Goal: Task Accomplishment & Management: Complete application form

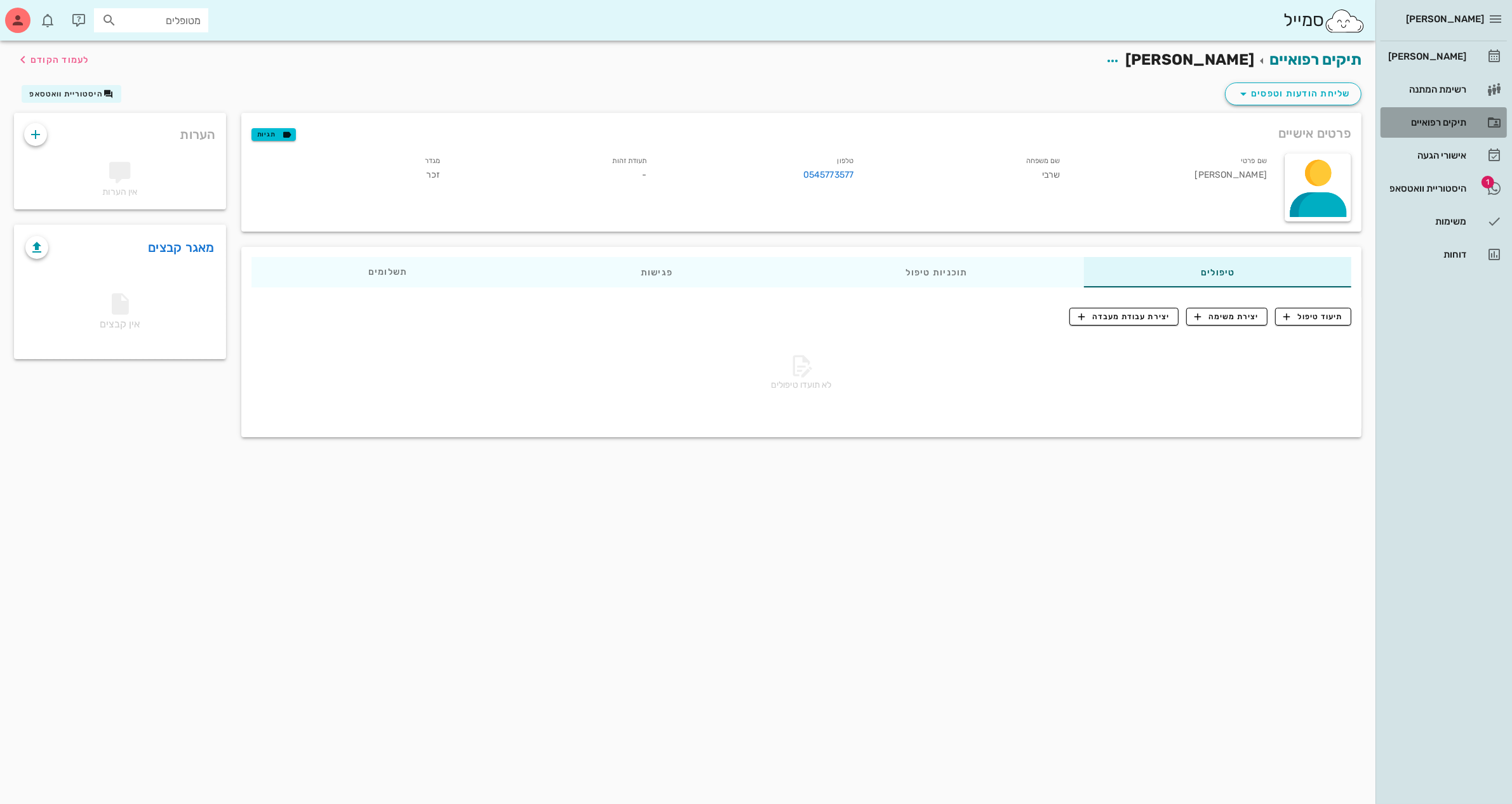
click at [1443, 126] on div "תיקים רפואיים" at bounding box center [1426, 122] width 81 height 10
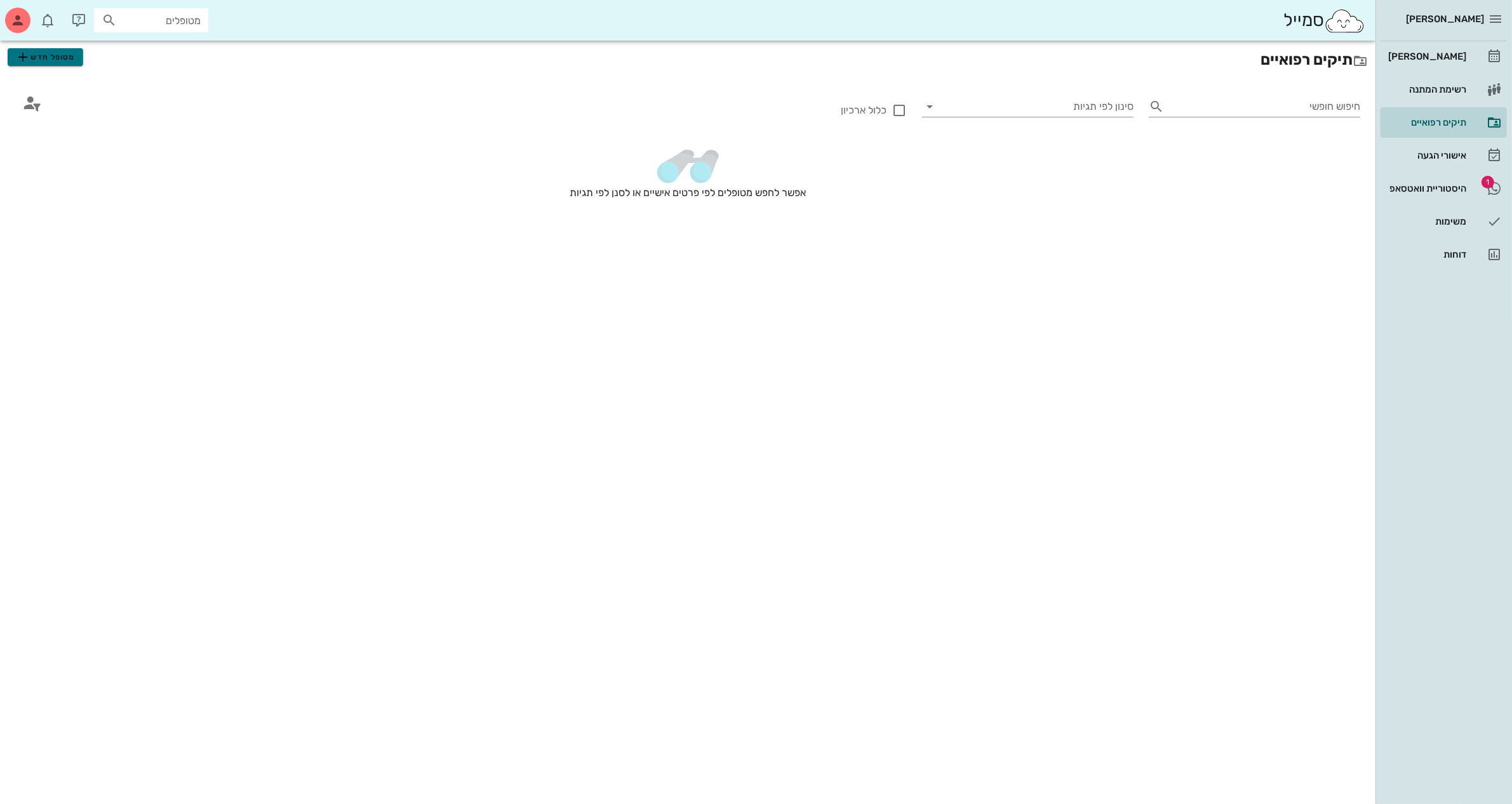
click at [49, 52] on span "מטופל חדש" at bounding box center [44, 57] width 60 height 15
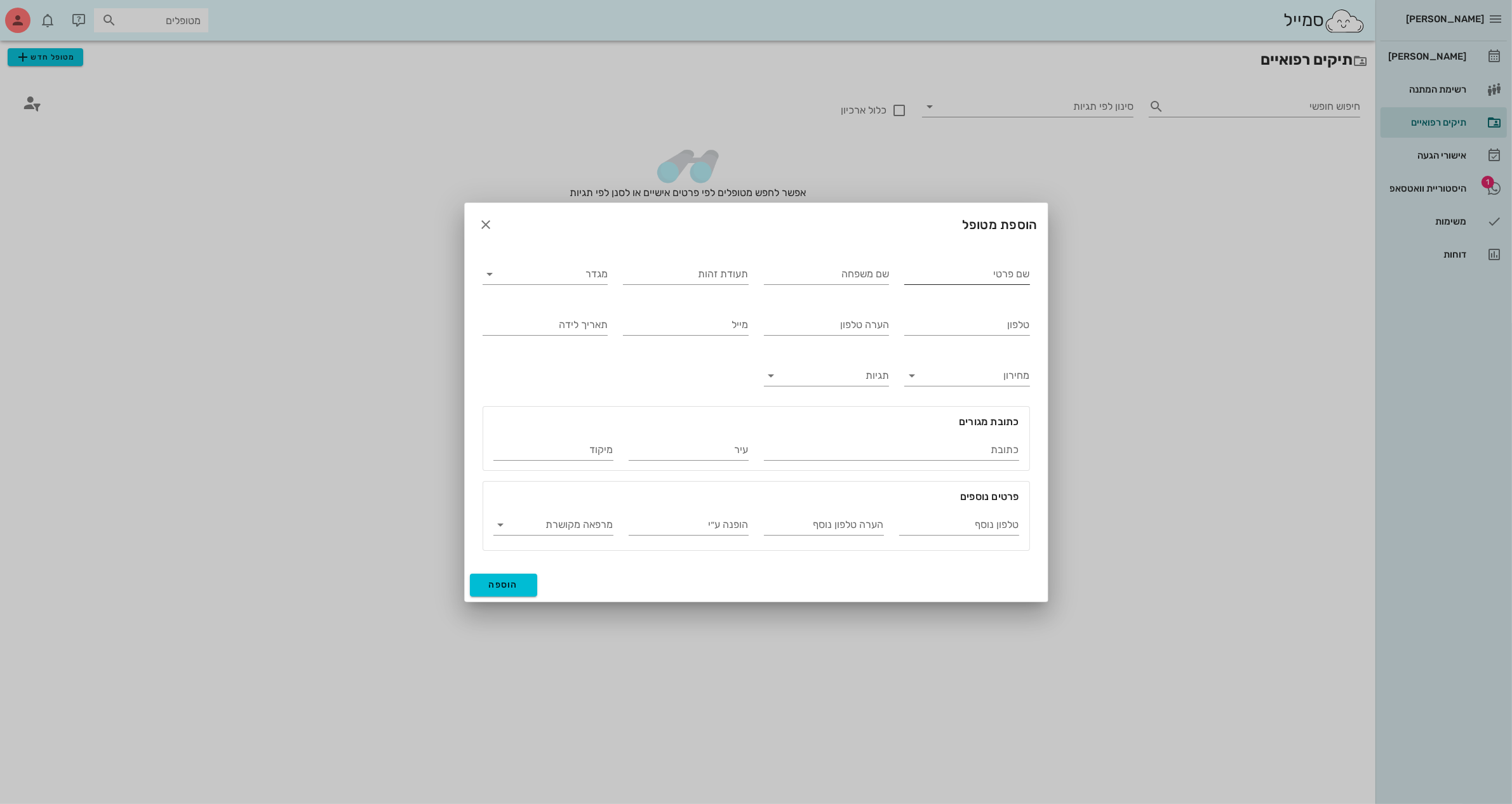
click at [927, 278] on input "שם פרטי" at bounding box center [967, 274] width 126 height 21
type input "[PERSON_NAME]"
click at [828, 275] on input "שם משפחה" at bounding box center [827, 274] width 126 height 21
type input "זאערוב"
click at [529, 276] on input "מגדר" at bounding box center [556, 274] width 105 height 21
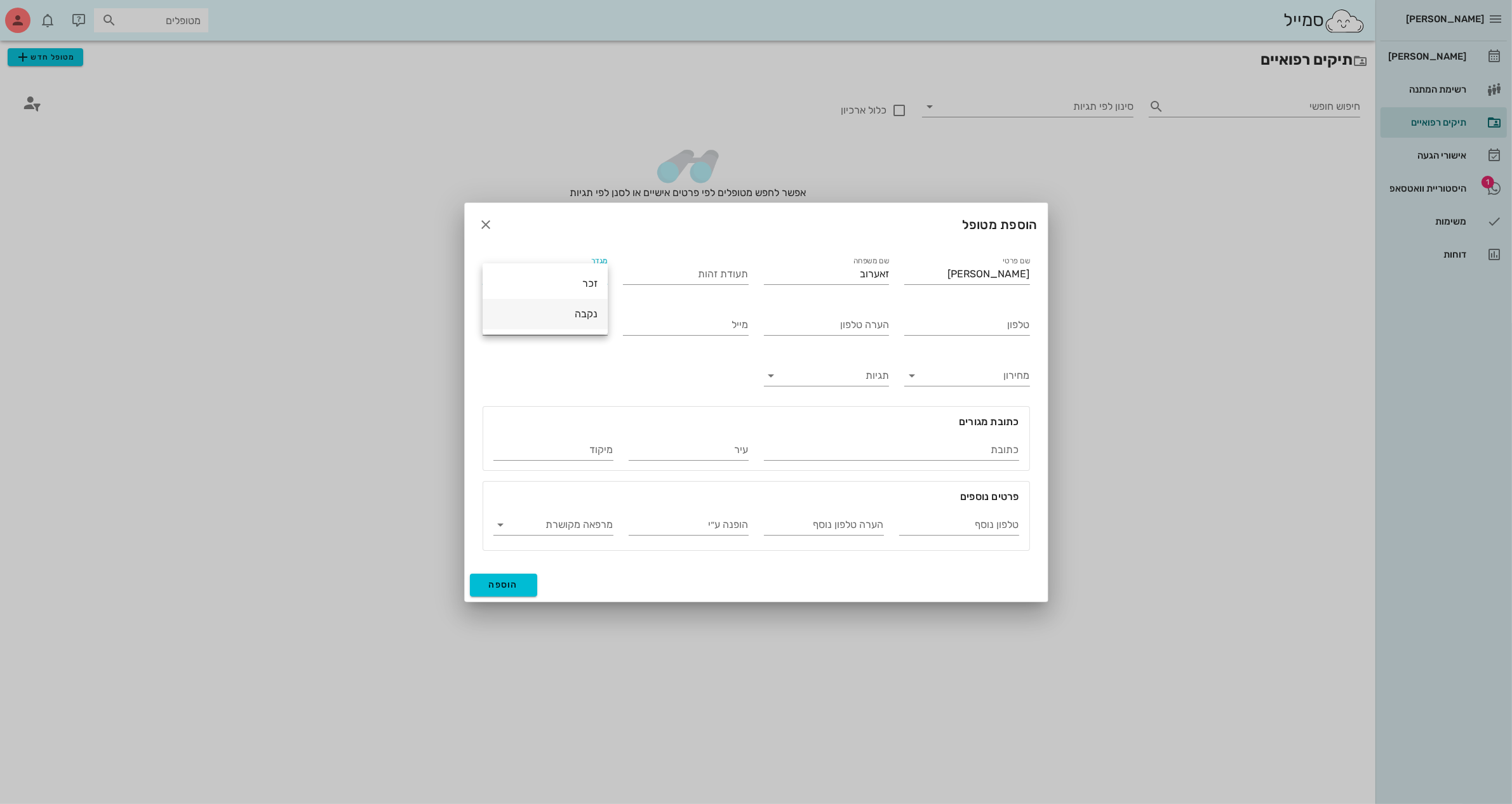
click at [566, 313] on div "נקבה" at bounding box center [545, 314] width 105 height 12
click at [966, 322] on input "טלפון" at bounding box center [967, 325] width 126 height 21
type input "050-4080782"
click at [861, 317] on div "הערה טלפון" at bounding box center [827, 325] width 126 height 21
type input "בלה אמא שלה"
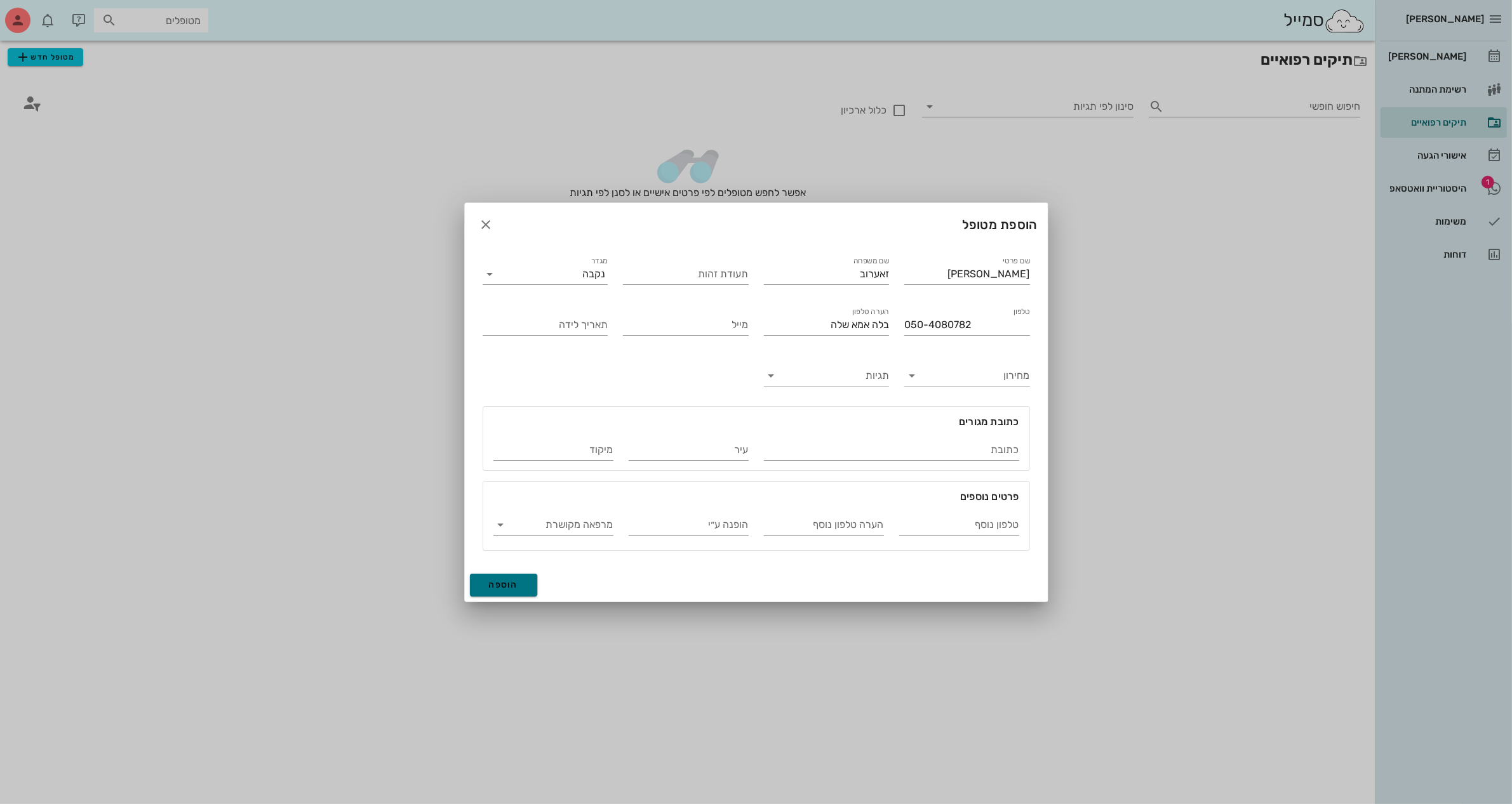
click at [495, 582] on span "הוספה" at bounding box center [504, 585] width 30 height 11
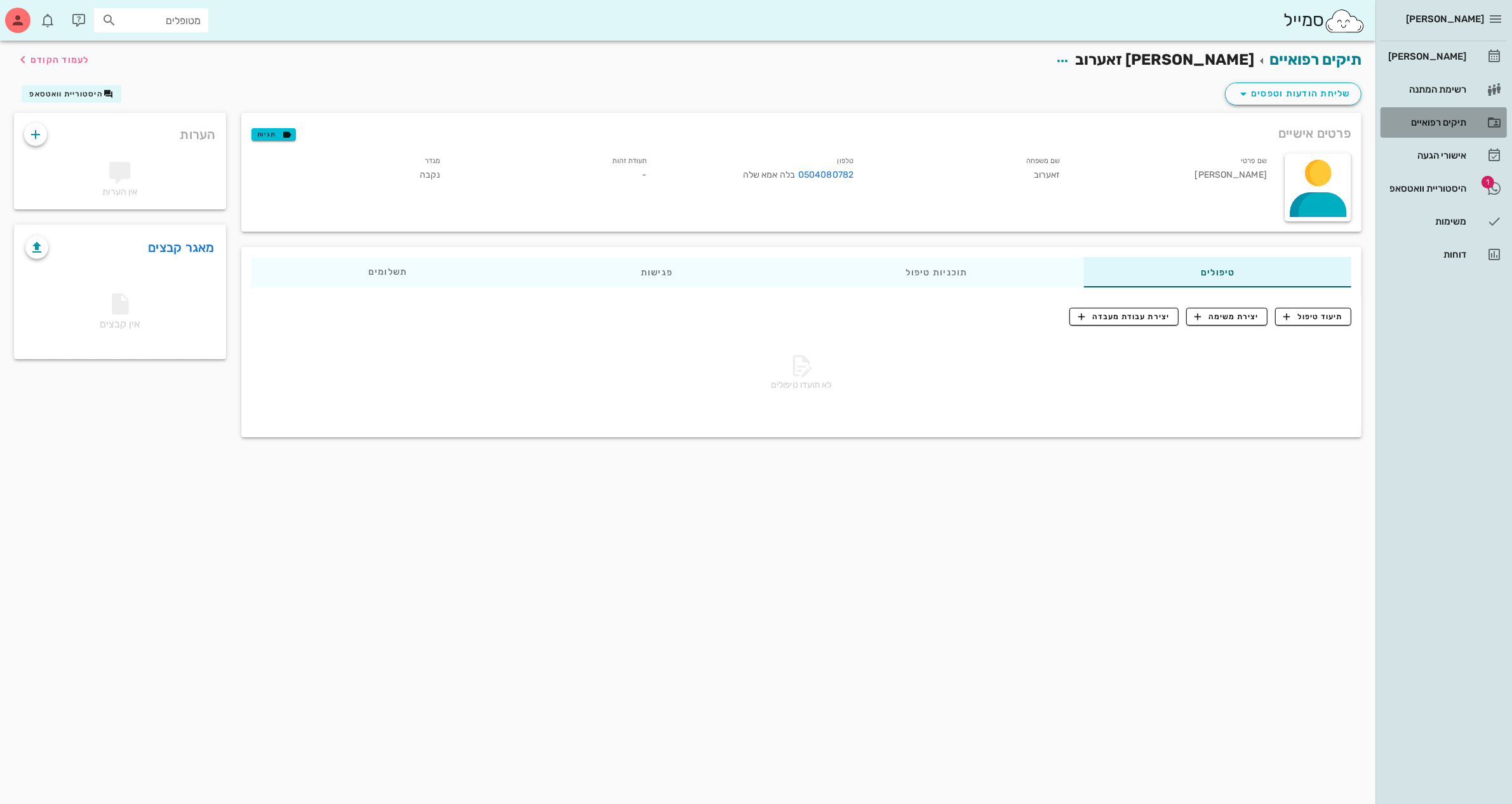
click at [1439, 114] on div "תיקים רפואיים" at bounding box center [1426, 122] width 81 height 21
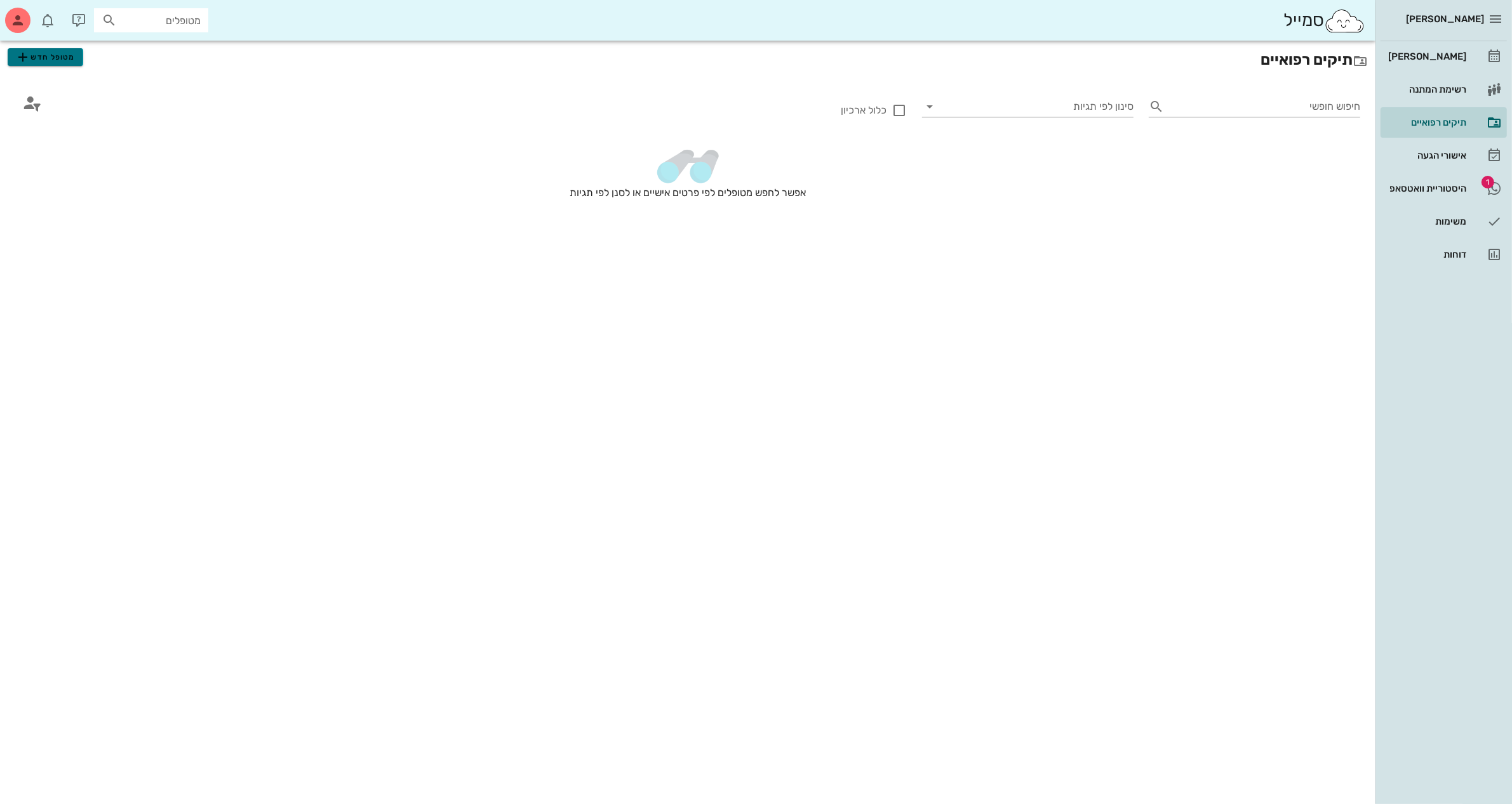
click at [39, 56] on span "מטופל חדש" at bounding box center [44, 57] width 60 height 15
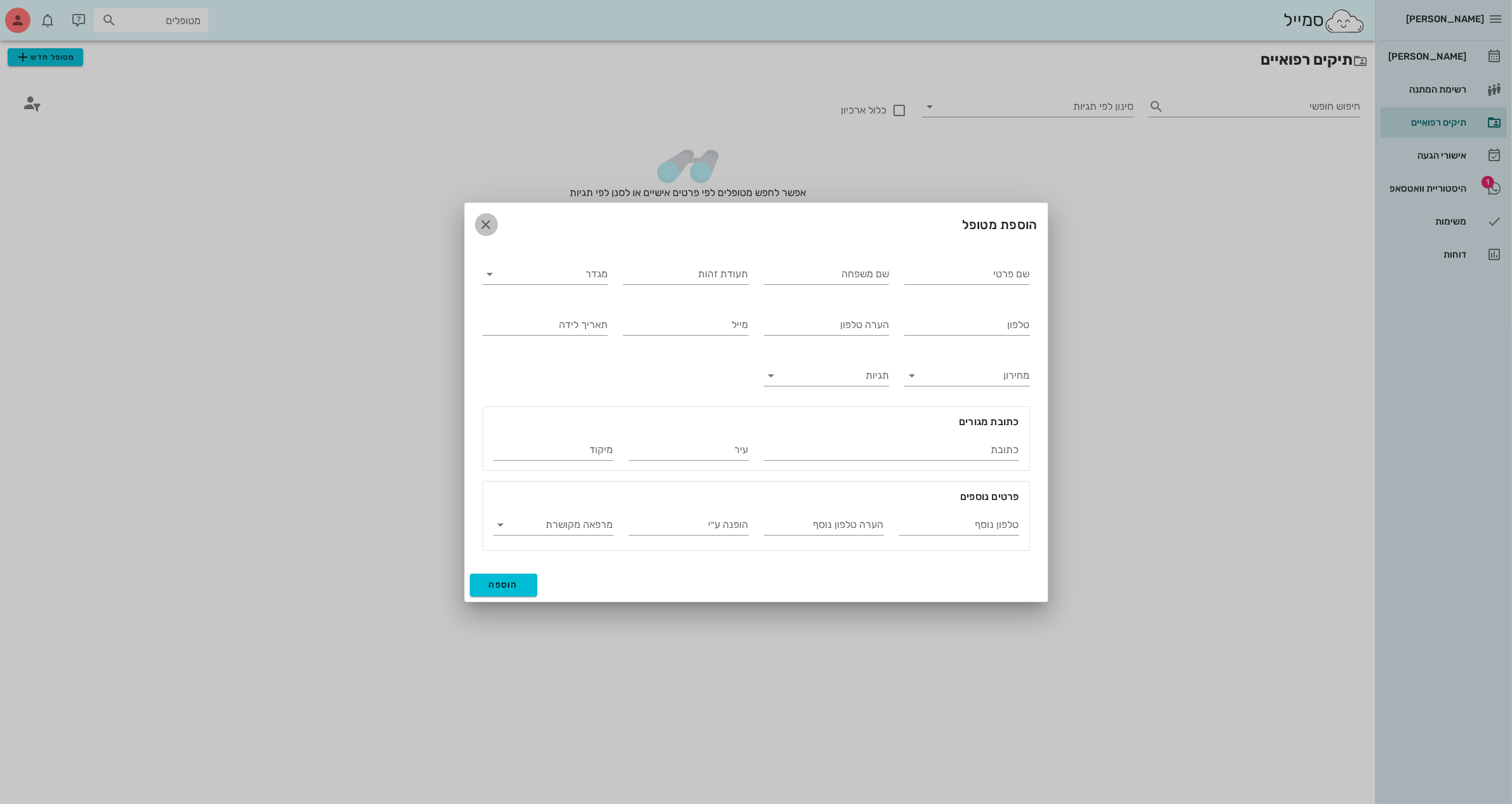
click at [489, 222] on icon "button" at bounding box center [486, 224] width 15 height 15
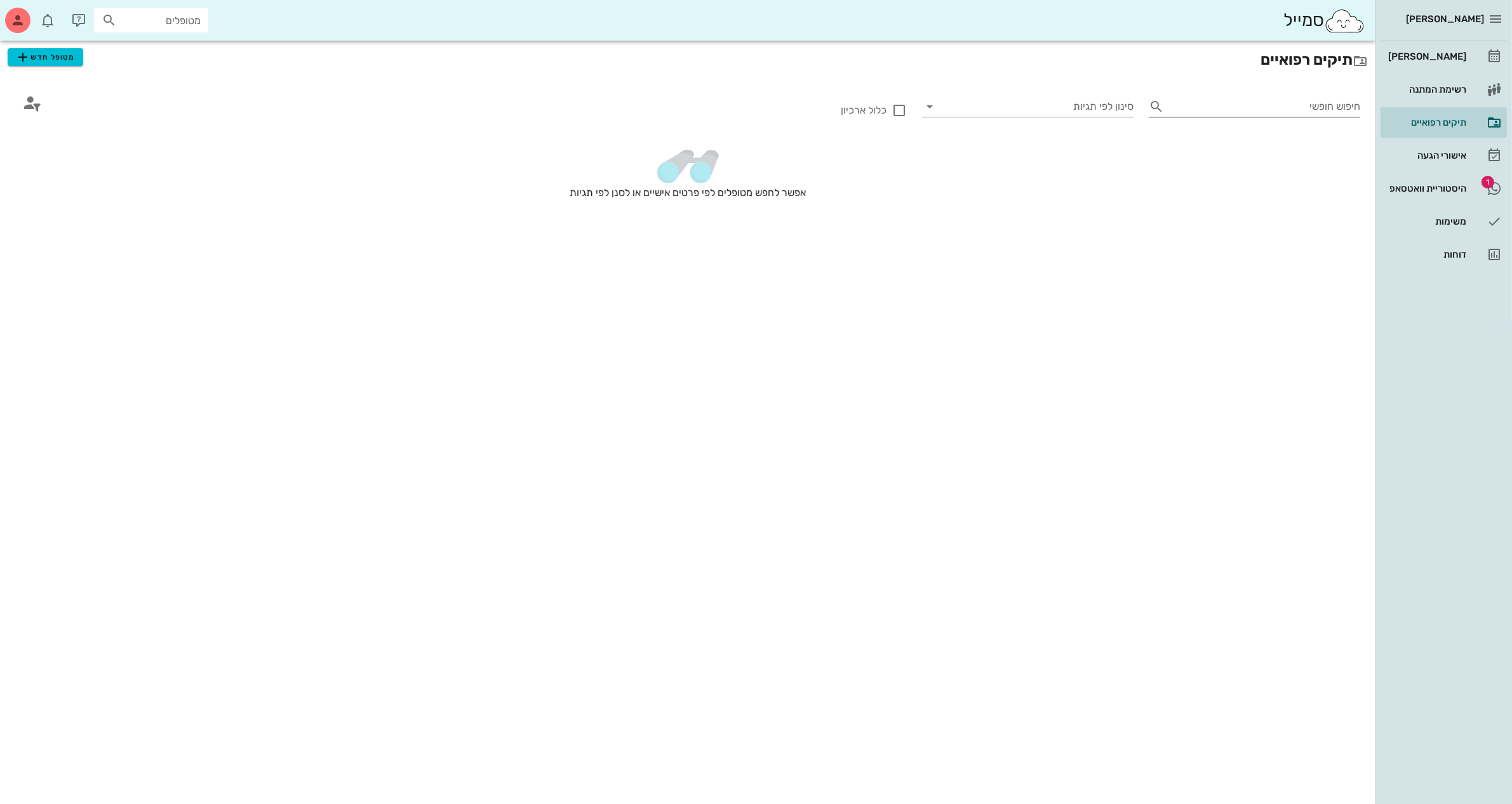
click at [1252, 106] on input "חיפוש חופשי" at bounding box center [1264, 107] width 191 height 21
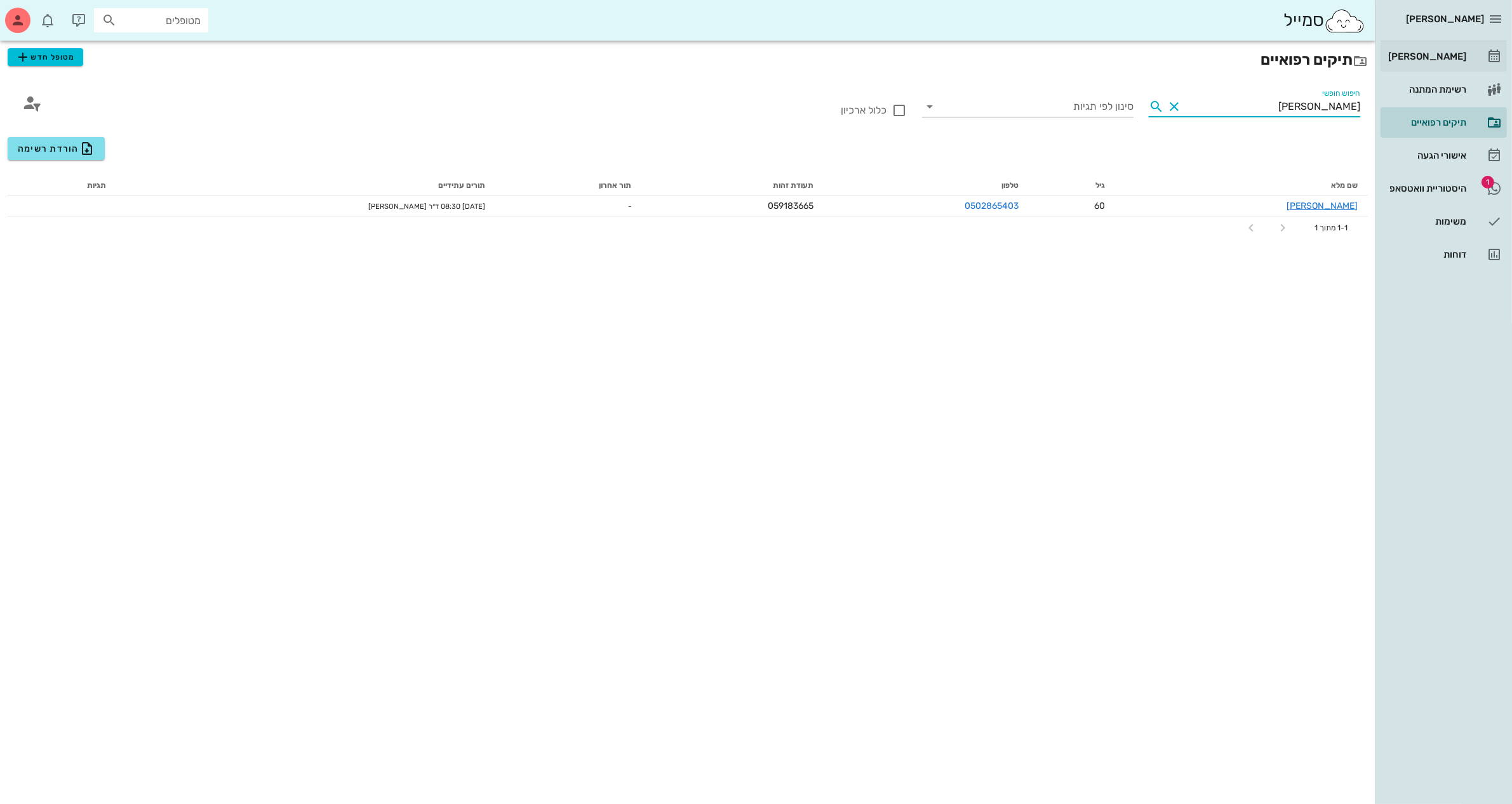
type input "[PERSON_NAME]"
click at [1427, 55] on div "[PERSON_NAME]" at bounding box center [1426, 56] width 81 height 10
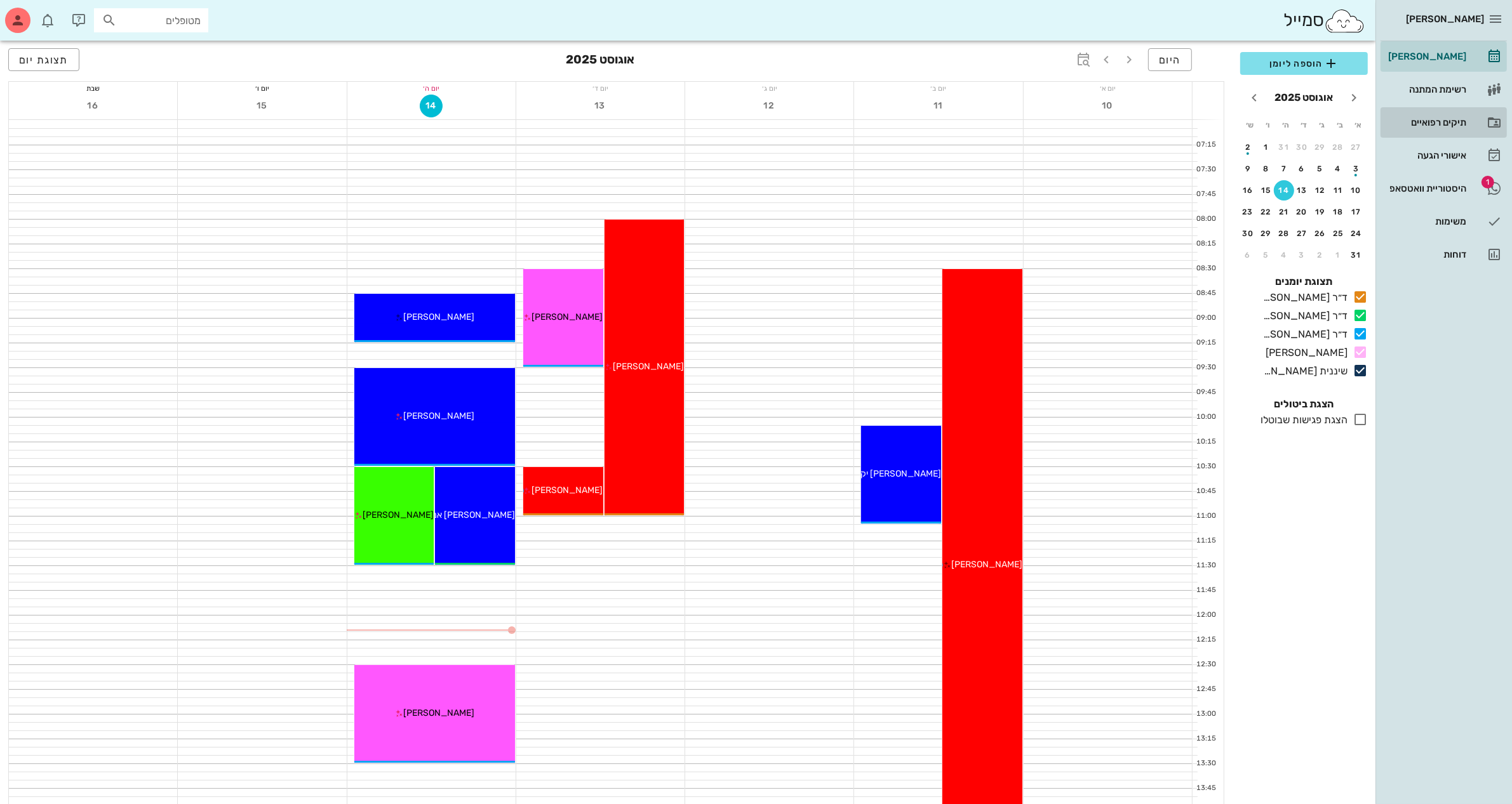
click at [1437, 118] on div "תיקים רפואיים" at bounding box center [1426, 122] width 81 height 10
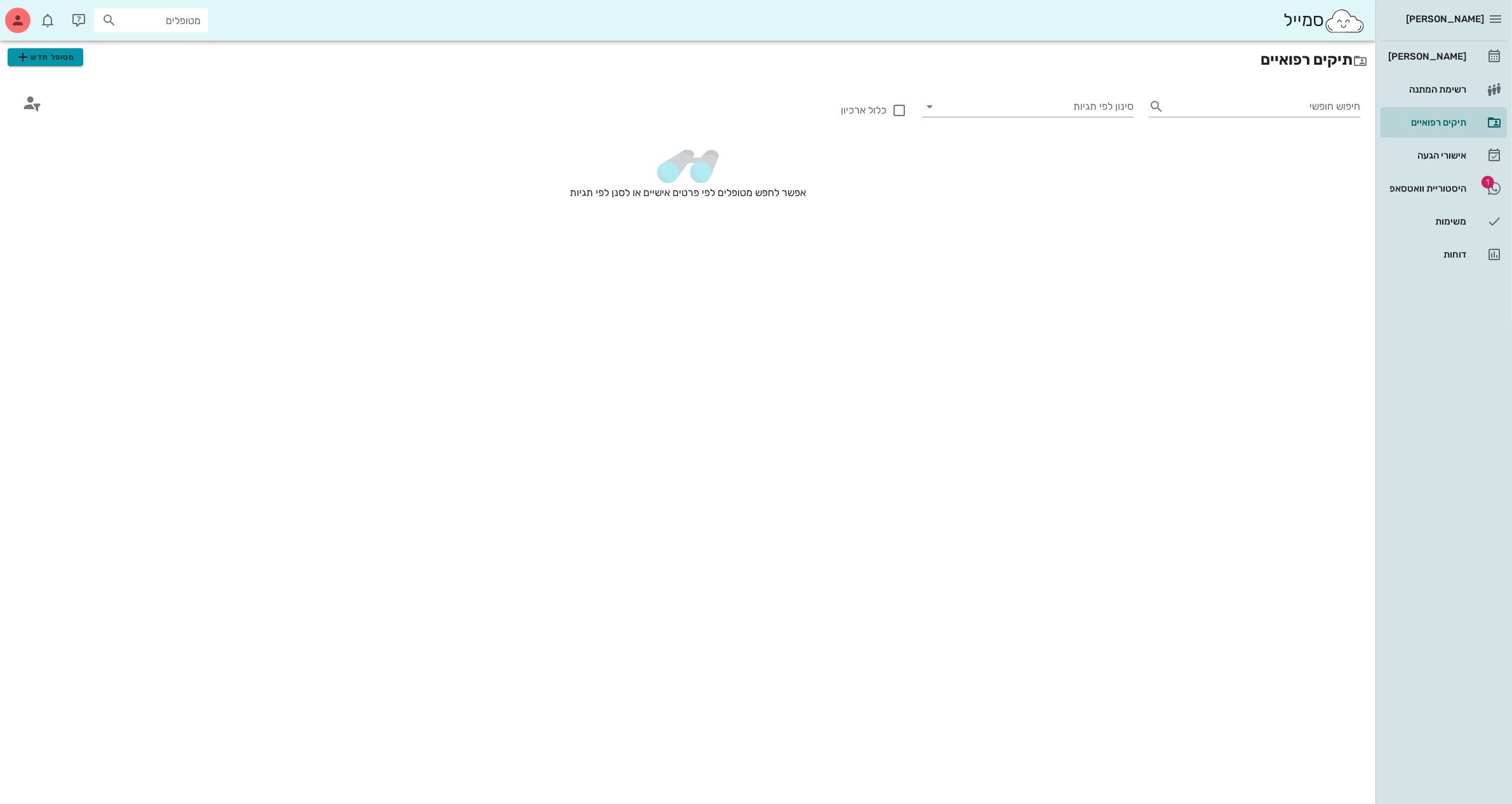
click at [53, 59] on span "מטופל חדש" at bounding box center [44, 57] width 60 height 15
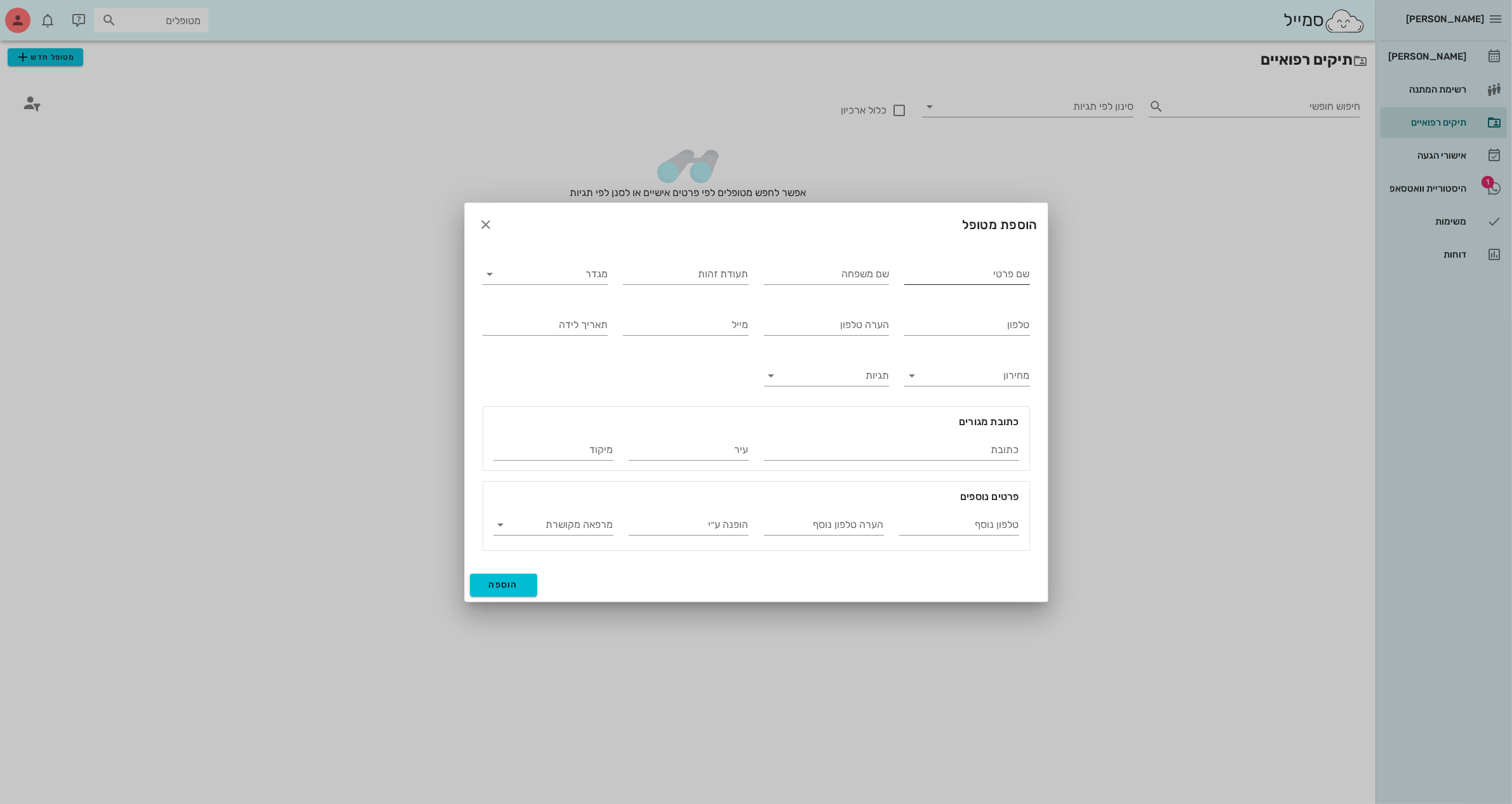
click at [910, 274] on input "שם פרטי" at bounding box center [967, 274] width 126 height 21
type input "[PERSON_NAME]"
type input "אלמה"
click at [581, 276] on input "מגדר" at bounding box center [556, 274] width 105 height 21
click at [589, 286] on div "זכר" at bounding box center [545, 283] width 105 height 12
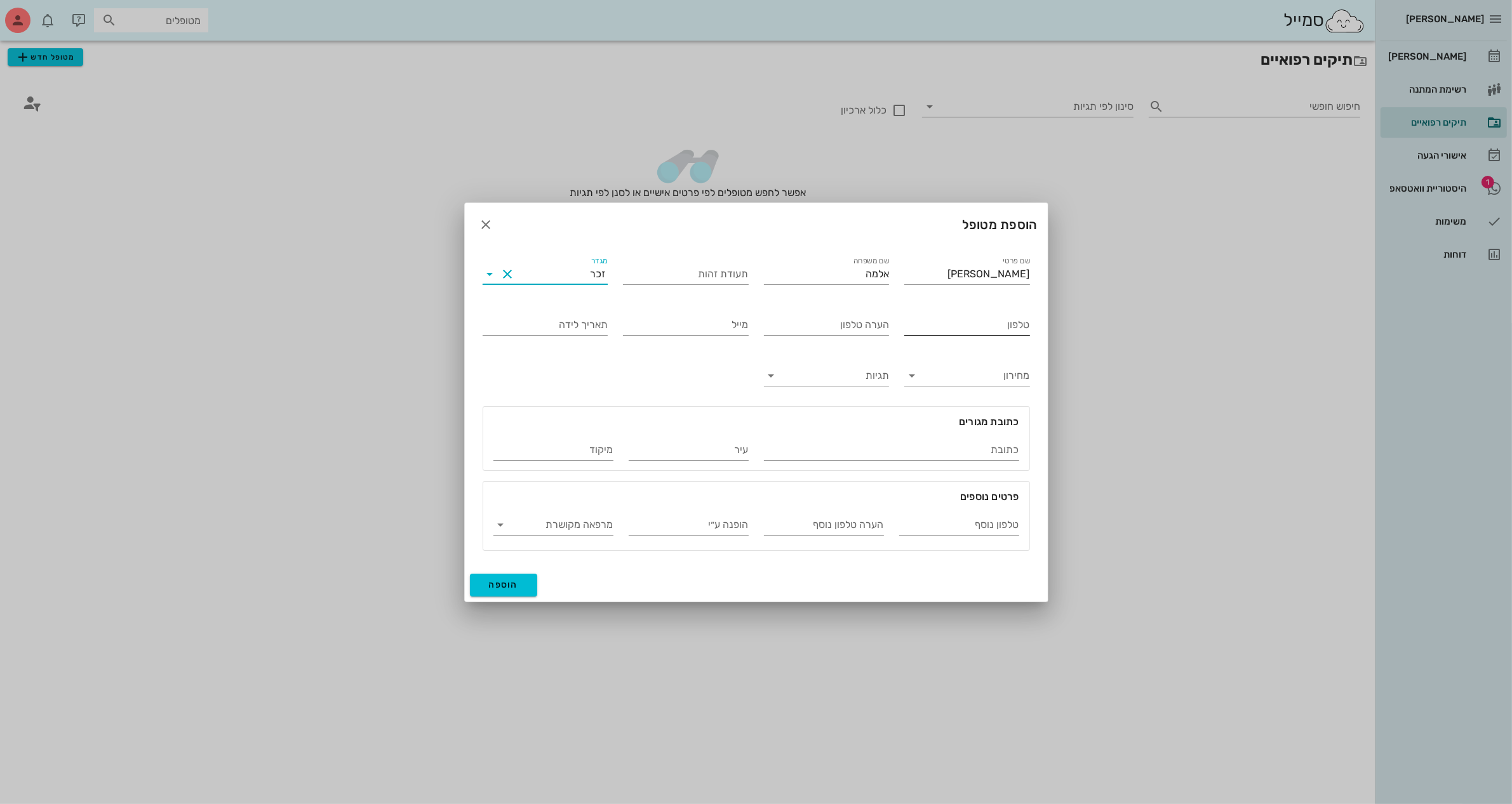
click at [969, 321] on input "טלפון" at bounding box center [967, 325] width 126 height 21
type input "050-5307122"
click at [923, 525] on input "טלפון נוסף" at bounding box center [958, 525] width 120 height 21
type input "050-4441468"
type input "[PERSON_NAME]"
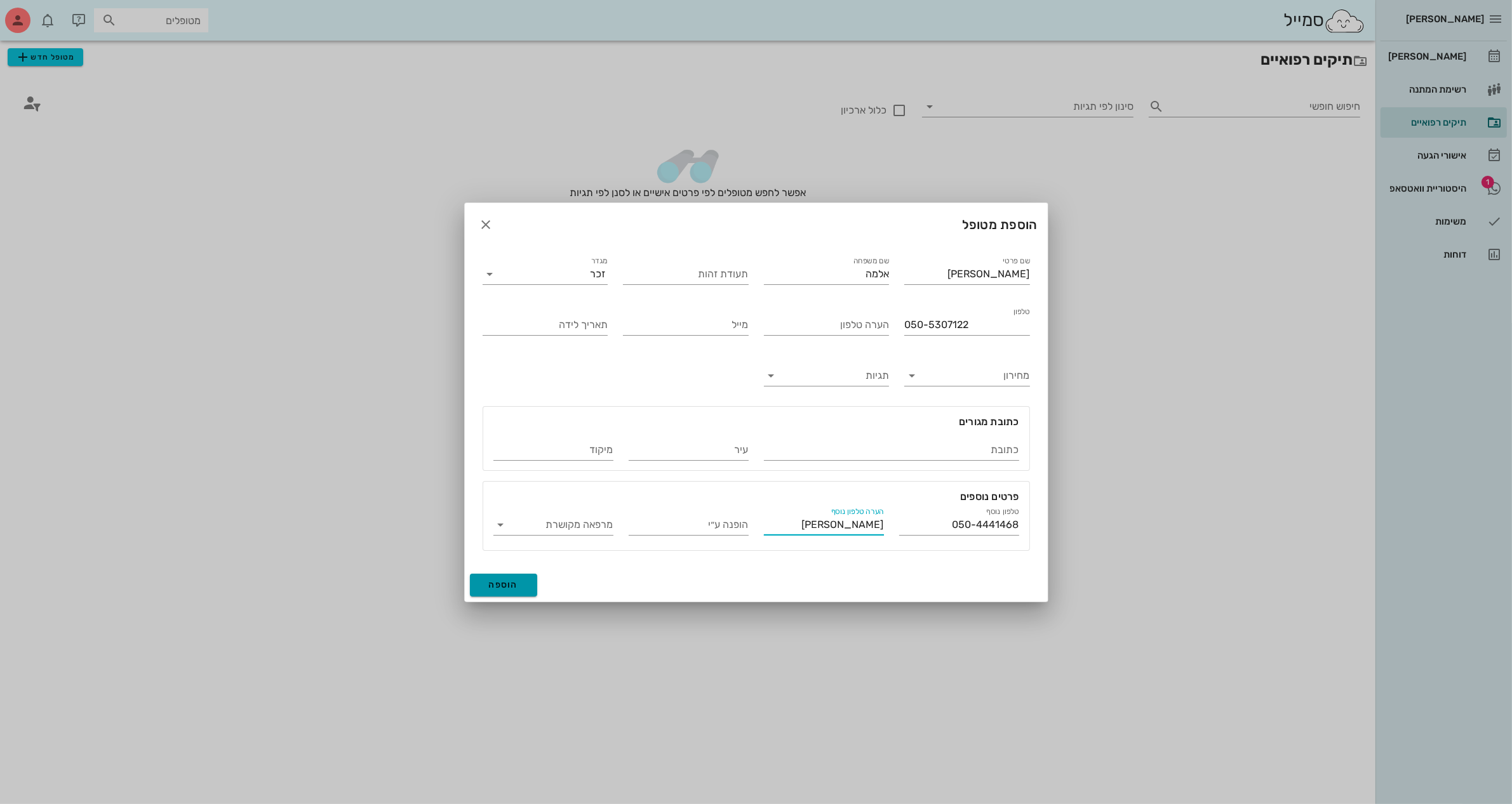
click at [511, 584] on span "הוספה" at bounding box center [504, 585] width 30 height 11
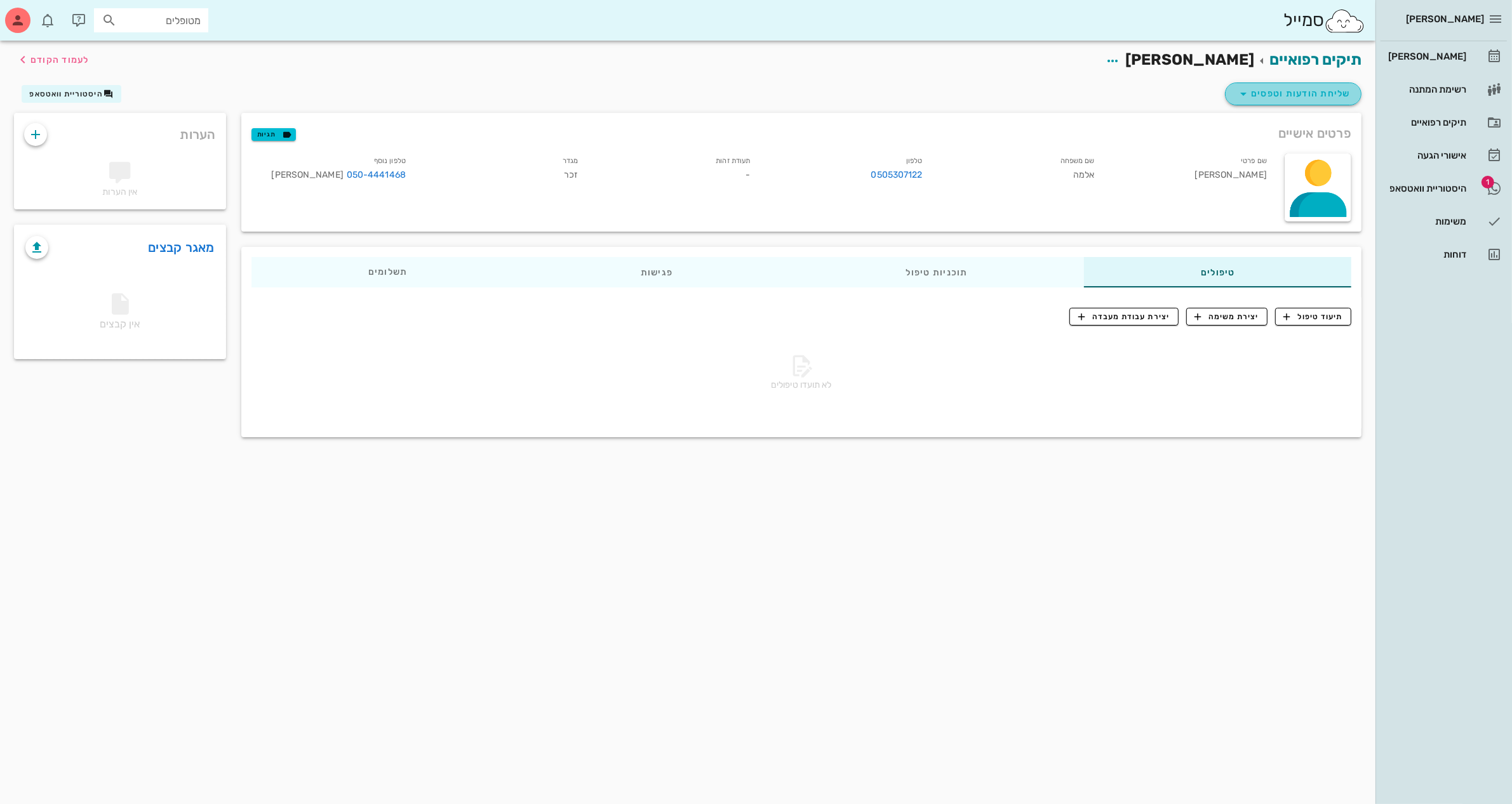
click at [1283, 91] on span "שליחת הודעות וטפסים" at bounding box center [1293, 94] width 115 height 15
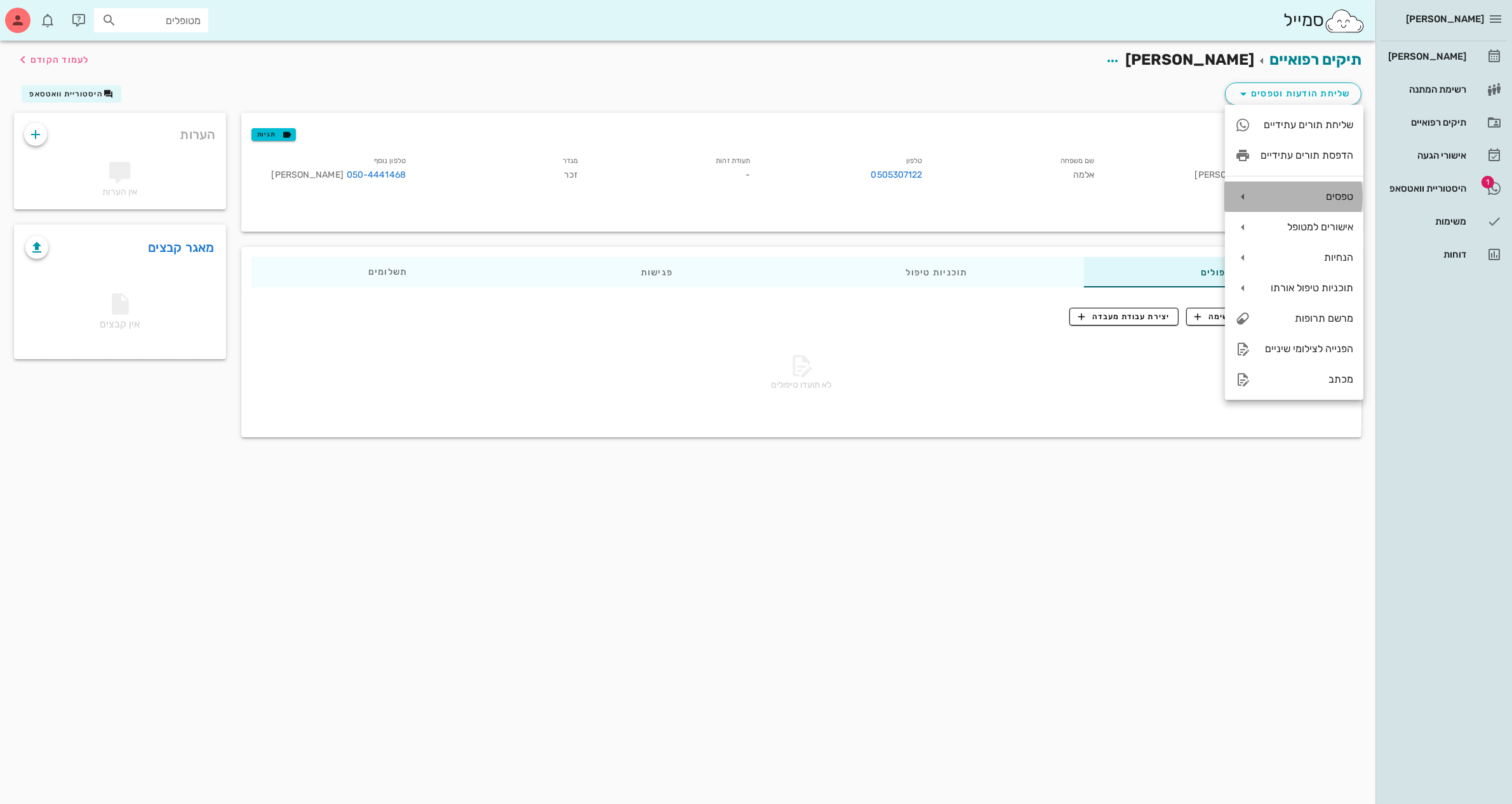
click at [1297, 198] on div "טפסים" at bounding box center [1306, 196] width 92 height 12
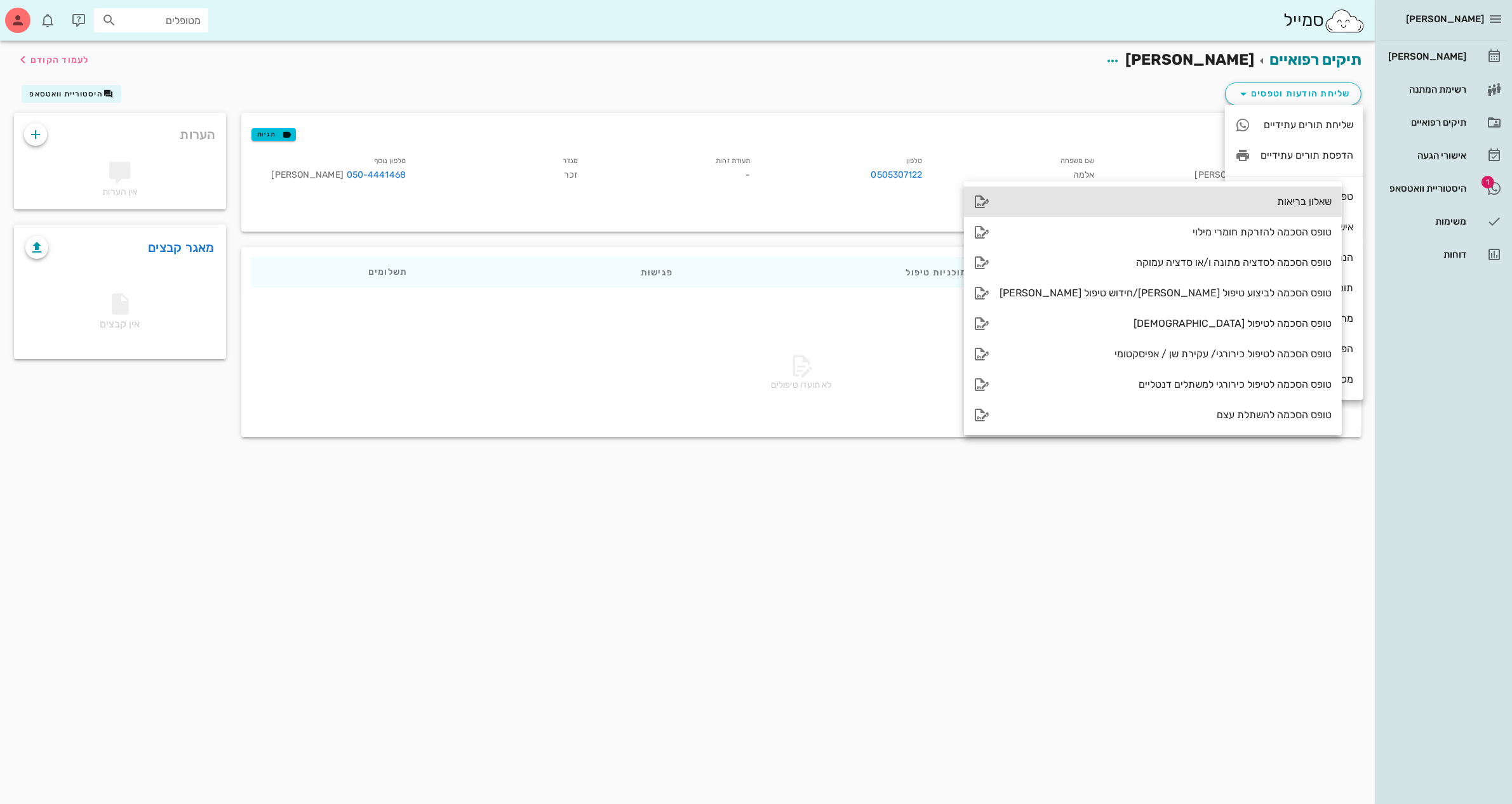
click at [1183, 197] on div "שאלון בריאות" at bounding box center [1165, 202] width 332 height 12
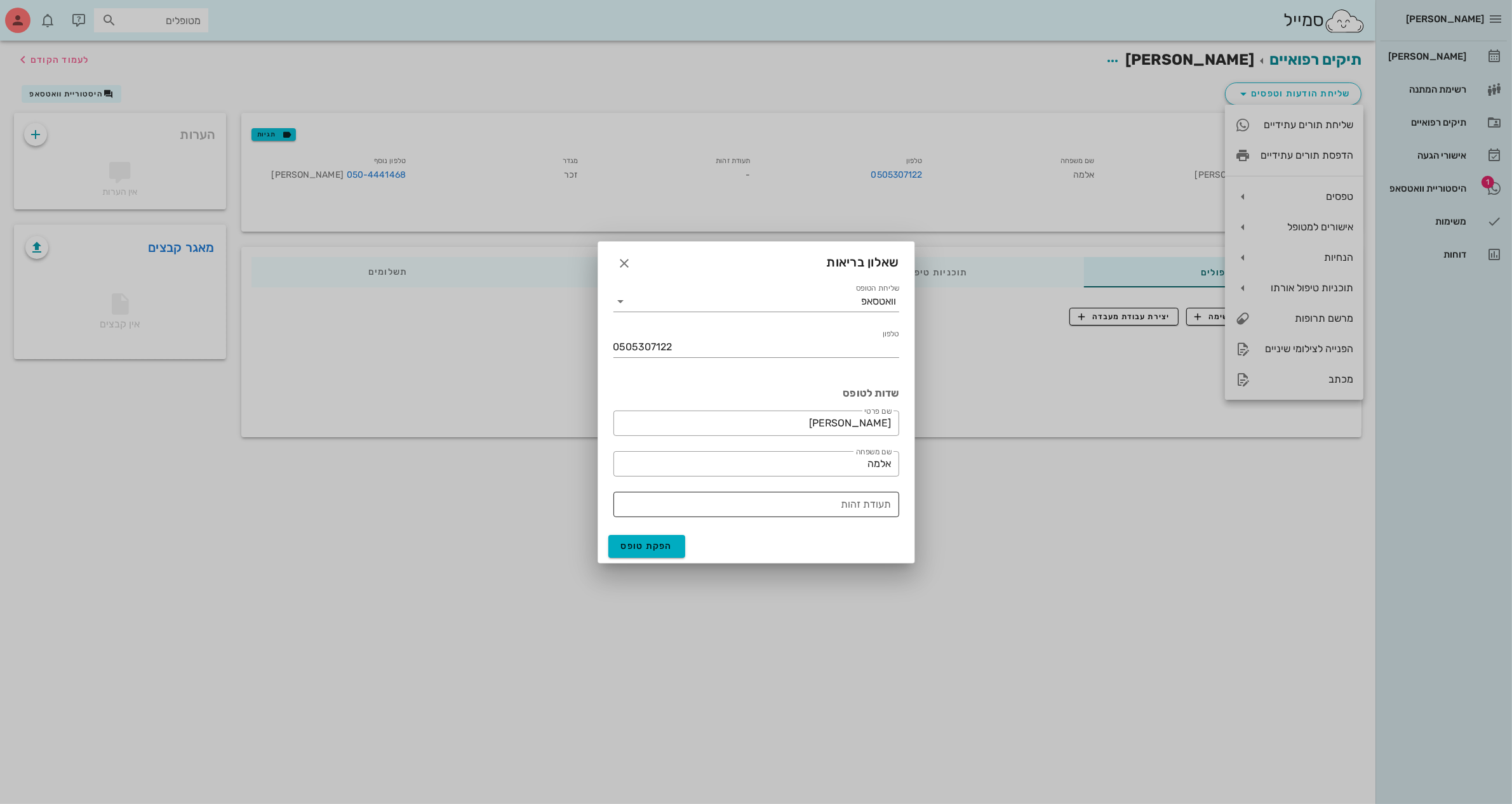
click at [829, 499] on input "תעודת זהות" at bounding box center [756, 505] width 270 height 21
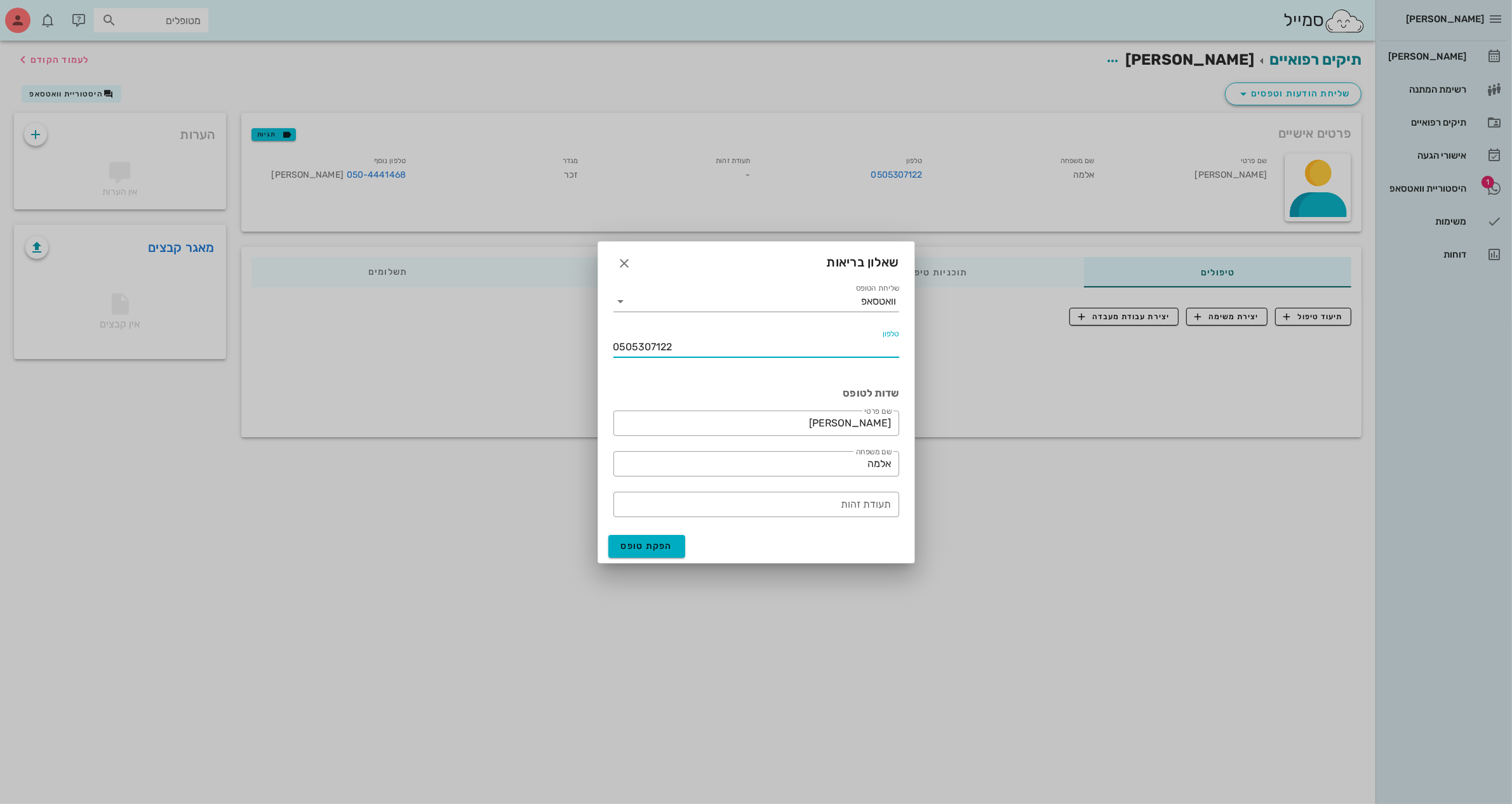
drag, startPoint x: 690, startPoint y: 341, endPoint x: 403, endPoint y: 363, distance: 287.8
click at [403, 363] on div "[PERSON_NAME] יומן מרפאה רשימת המתנה תיקים רפואיים אישורי הגעה 1 היסטוריית וואט…" at bounding box center [756, 402] width 1512 height 804
drag, startPoint x: 569, startPoint y: 343, endPoint x: 537, endPoint y: 349, distance: 32.6
click at [543, 345] on div "[PERSON_NAME] יומן מרפאה רשימת המתנה תיקים רפואיים אישורי הגעה 1 היסטוריית וואט…" at bounding box center [756, 402] width 1512 height 804
type input "050-4441468"
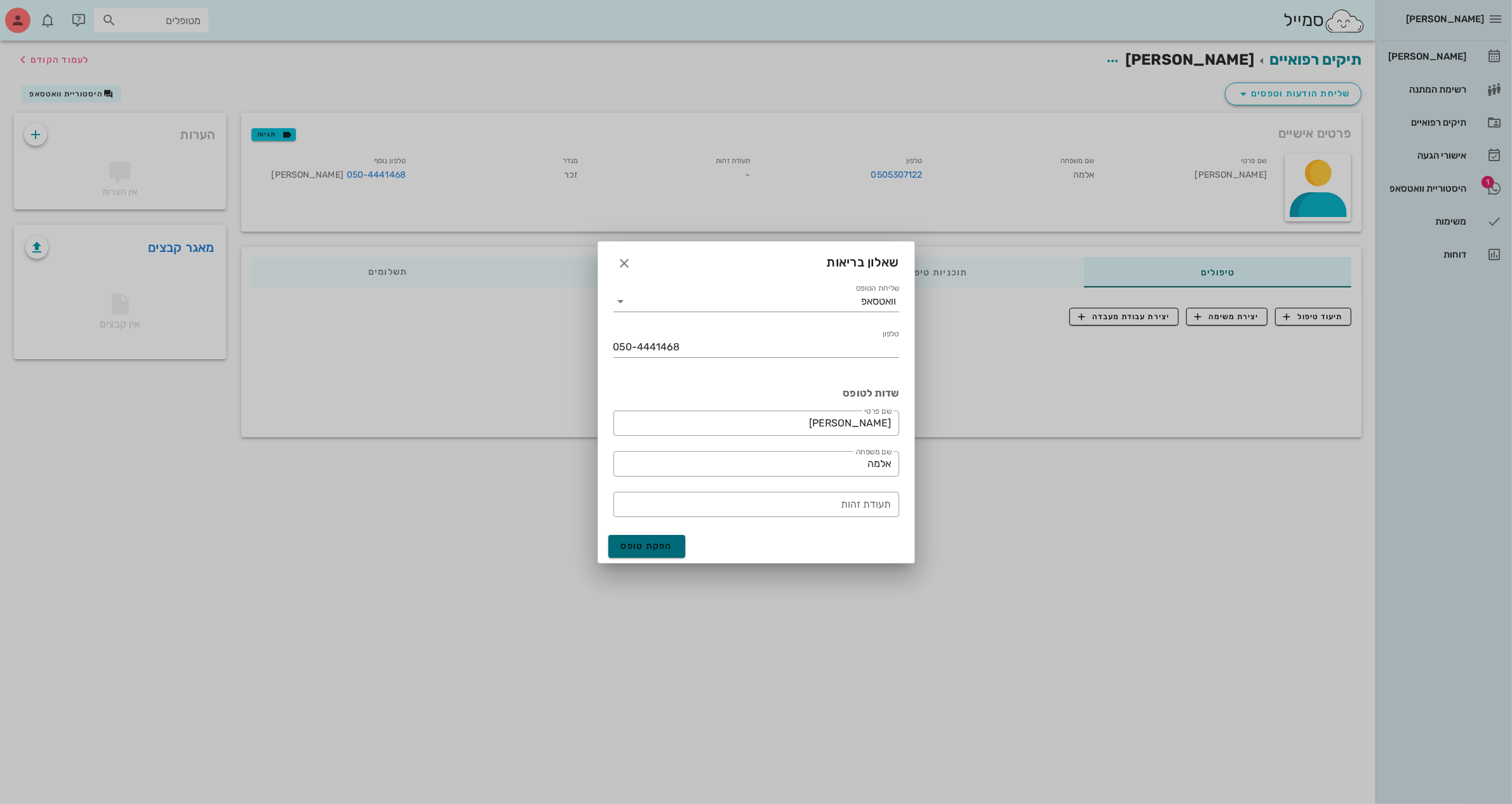
click at [658, 549] on span "הפקת טופס" at bounding box center [647, 546] width 52 height 11
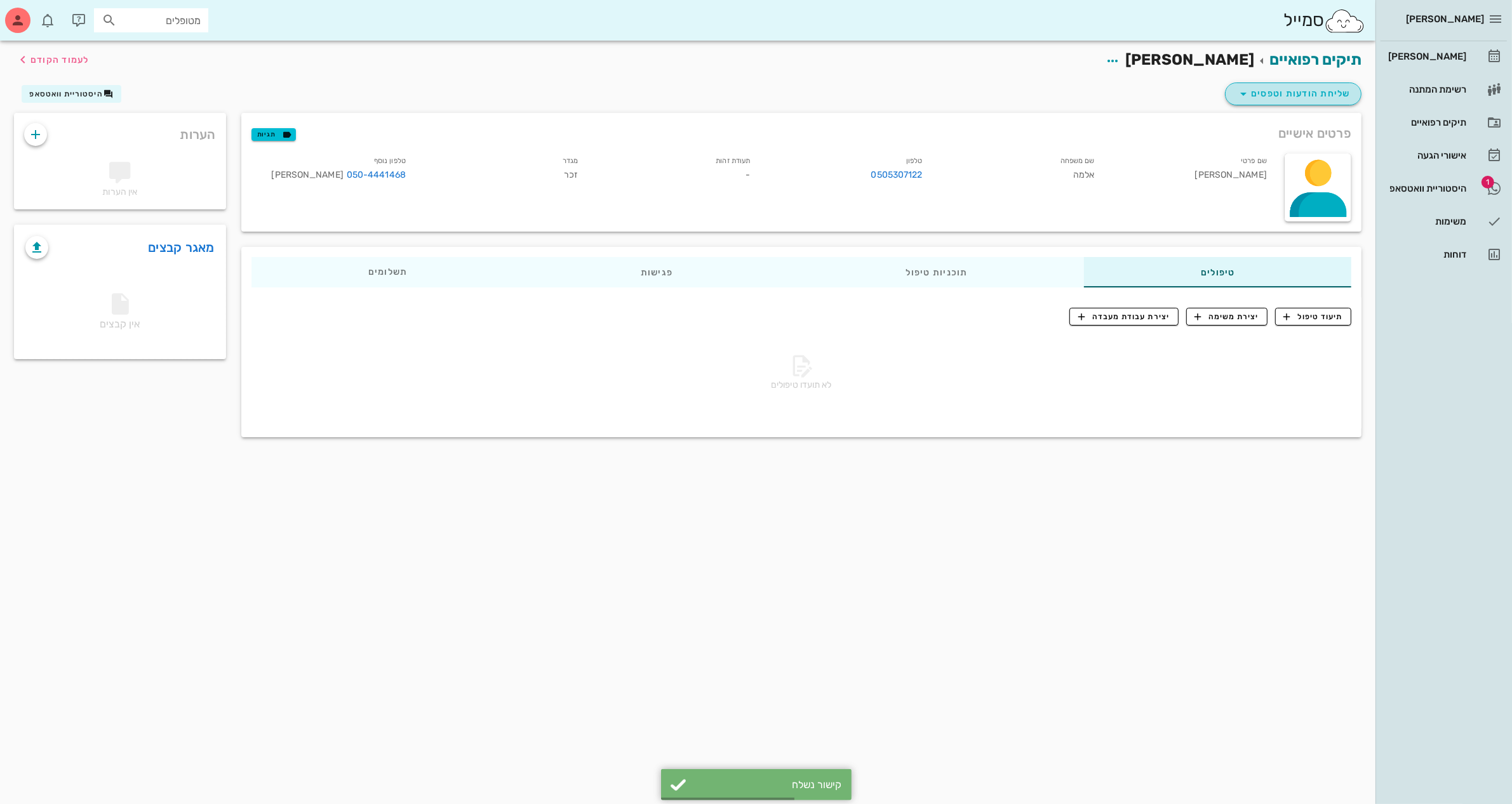
click at [1311, 90] on span "שליחת הודעות וטפסים" at bounding box center [1293, 94] width 115 height 15
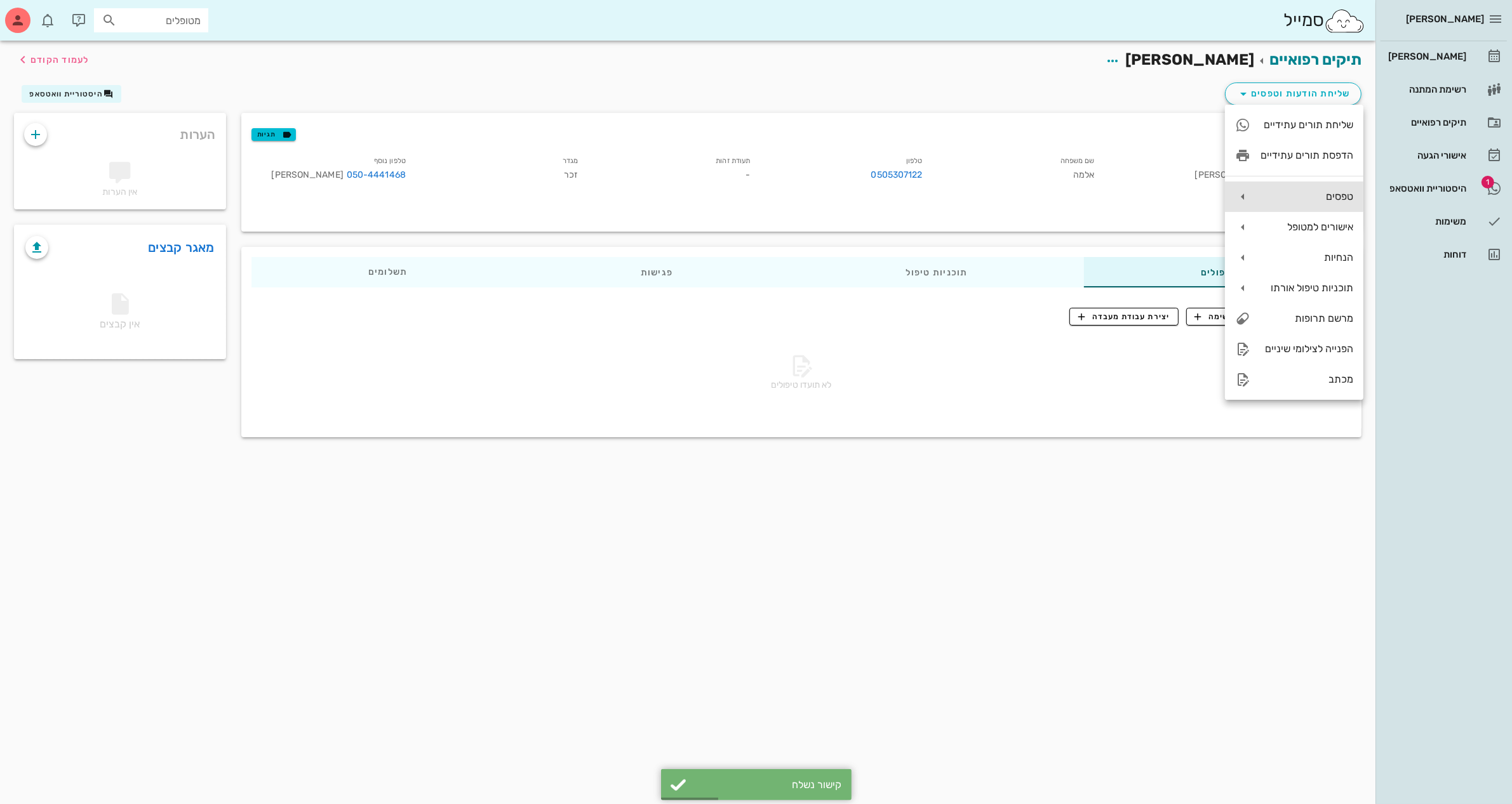
click at [1324, 192] on div "טפסים" at bounding box center [1306, 196] width 92 height 12
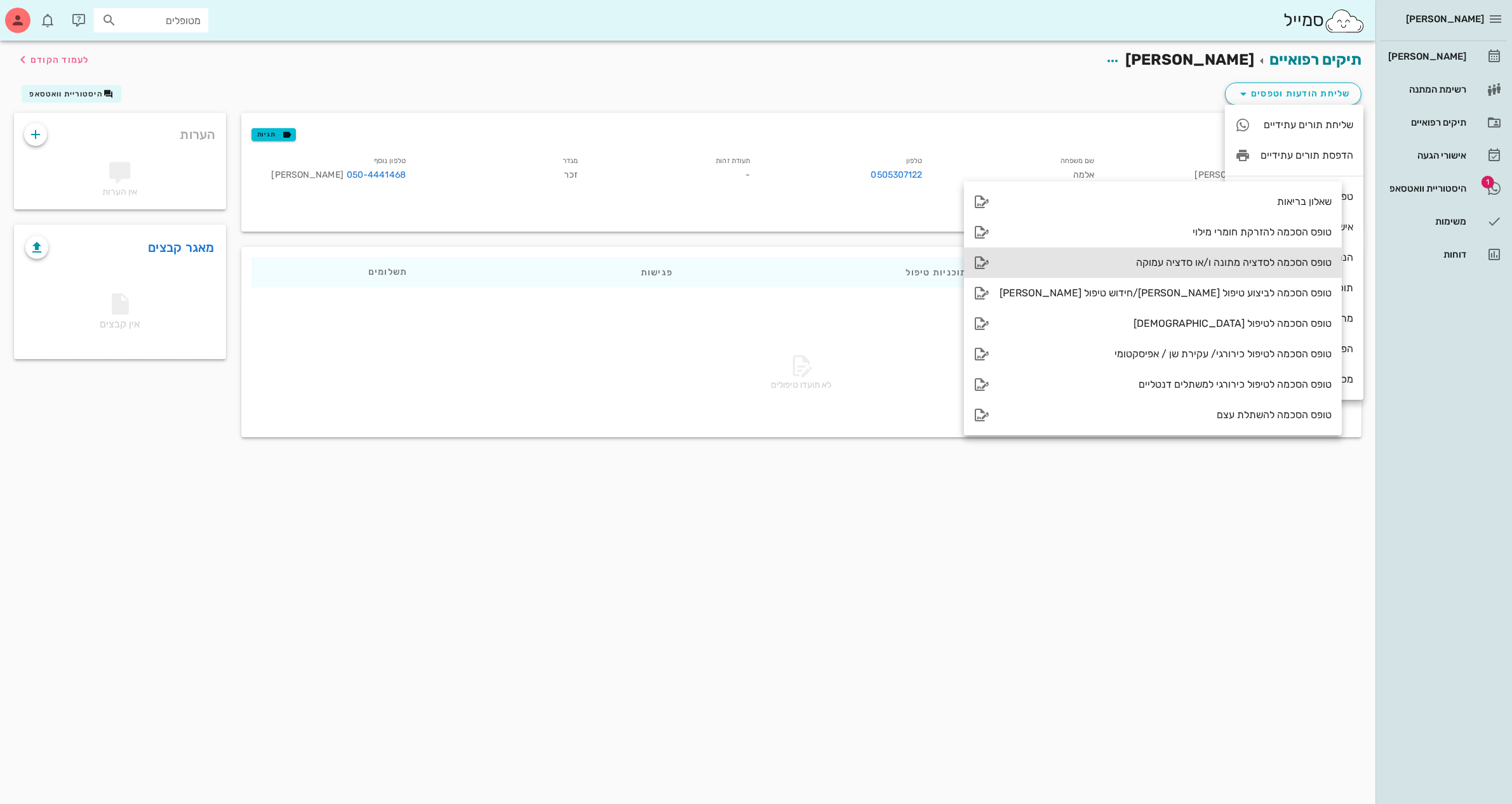
click at [1097, 260] on div "טופס הסכמה לסדציה מתונה ו/או סדציה עמוקה" at bounding box center [1165, 263] width 332 height 12
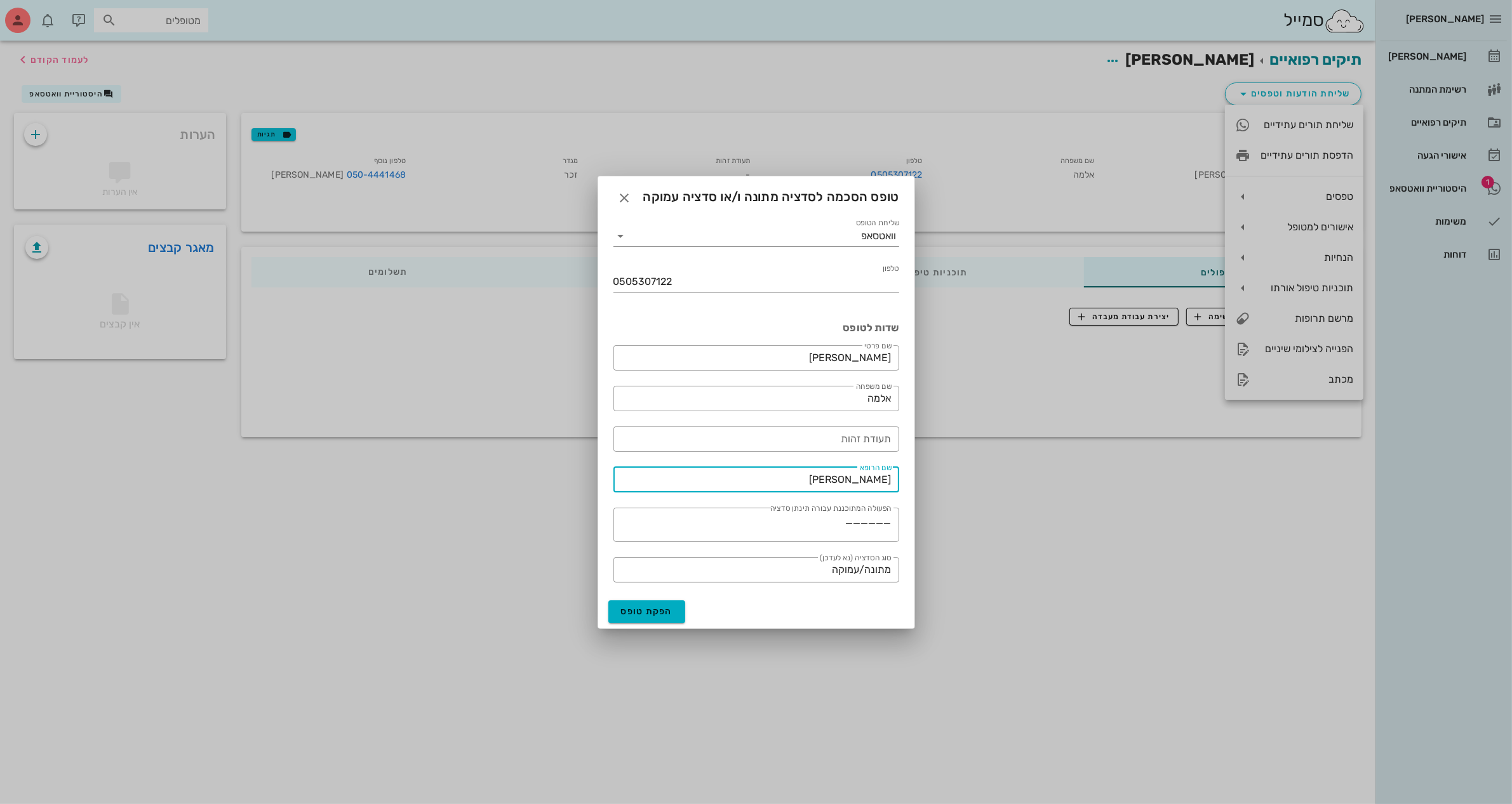
drag, startPoint x: 845, startPoint y: 482, endPoint x: 1097, endPoint y: 476, distance: 252.1
click at [1096, 476] on div "[PERSON_NAME] יומן מרפאה רשימת המתנה תיקים רפואיים אישורי הגעה 1 היסטוריית וואט…" at bounding box center [756, 402] width 1512 height 804
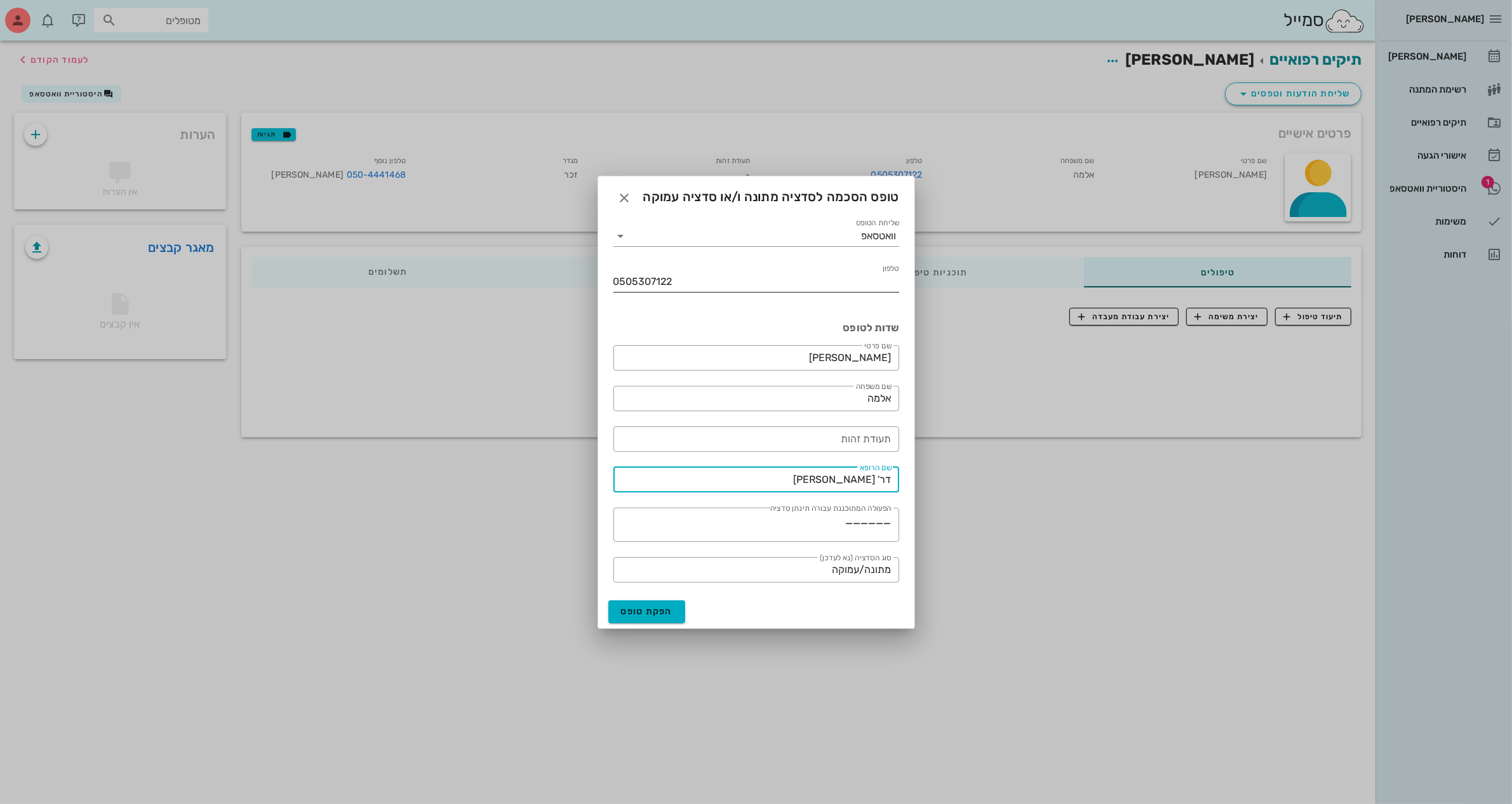
type input "דר' [PERSON_NAME]"
drag, startPoint x: 673, startPoint y: 280, endPoint x: 522, endPoint y: 297, distance: 152.0
click at [522, 297] on div "[PERSON_NAME] יומן מרפאה רשימת המתנה תיקים רפואיים אישורי הגעה 1 היסטוריית וואט…" at bounding box center [756, 402] width 1512 height 804
paste input "-4441468"
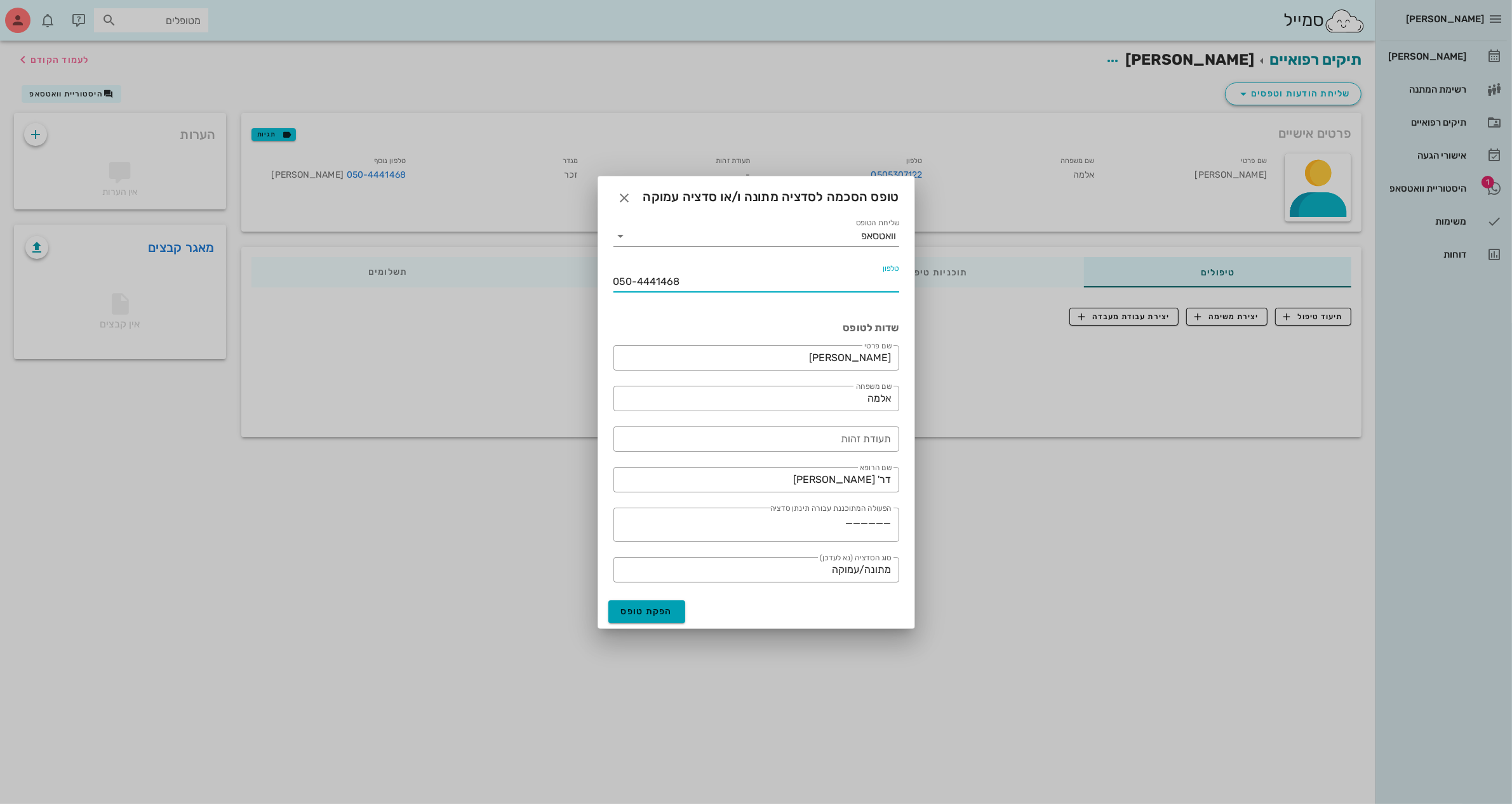
type input "050-4441468"
click at [645, 614] on span "הפקת טופס" at bounding box center [647, 612] width 52 height 11
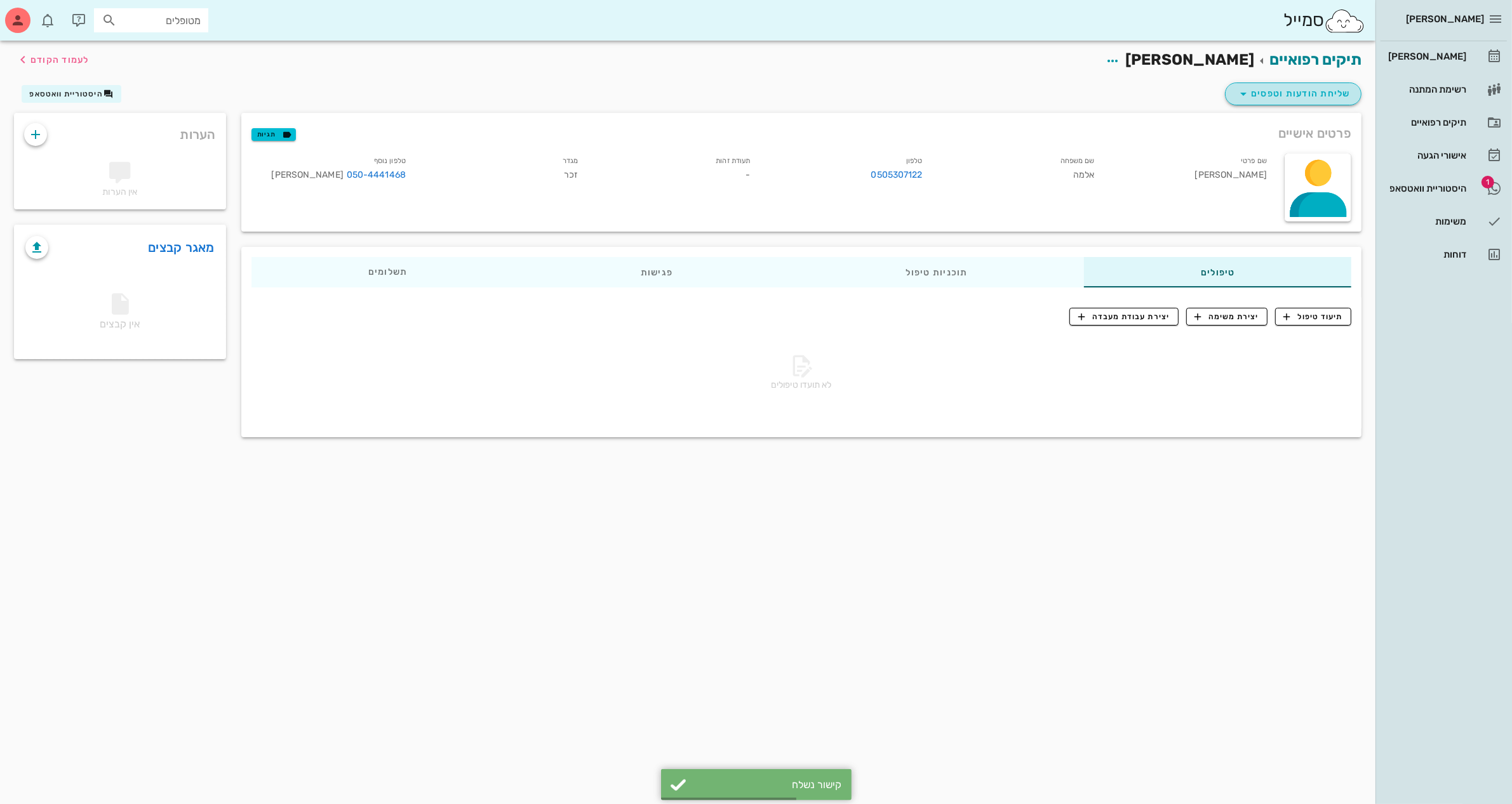
click at [1293, 86] on span "שליחת הודעות וטפסים" at bounding box center [1293, 94] width 115 height 15
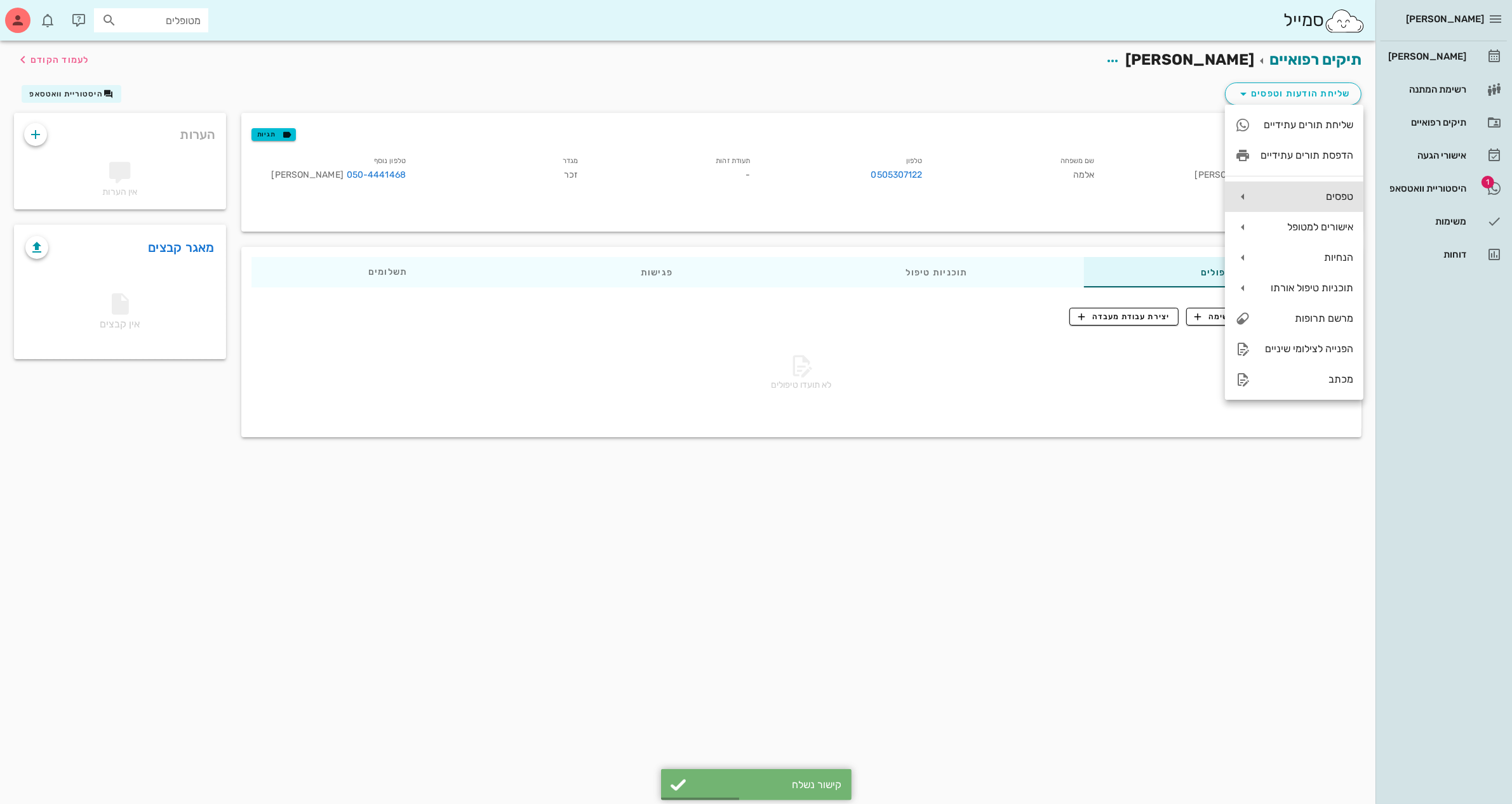
click at [1297, 187] on div "טפסים" at bounding box center [1294, 196] width 138 height 31
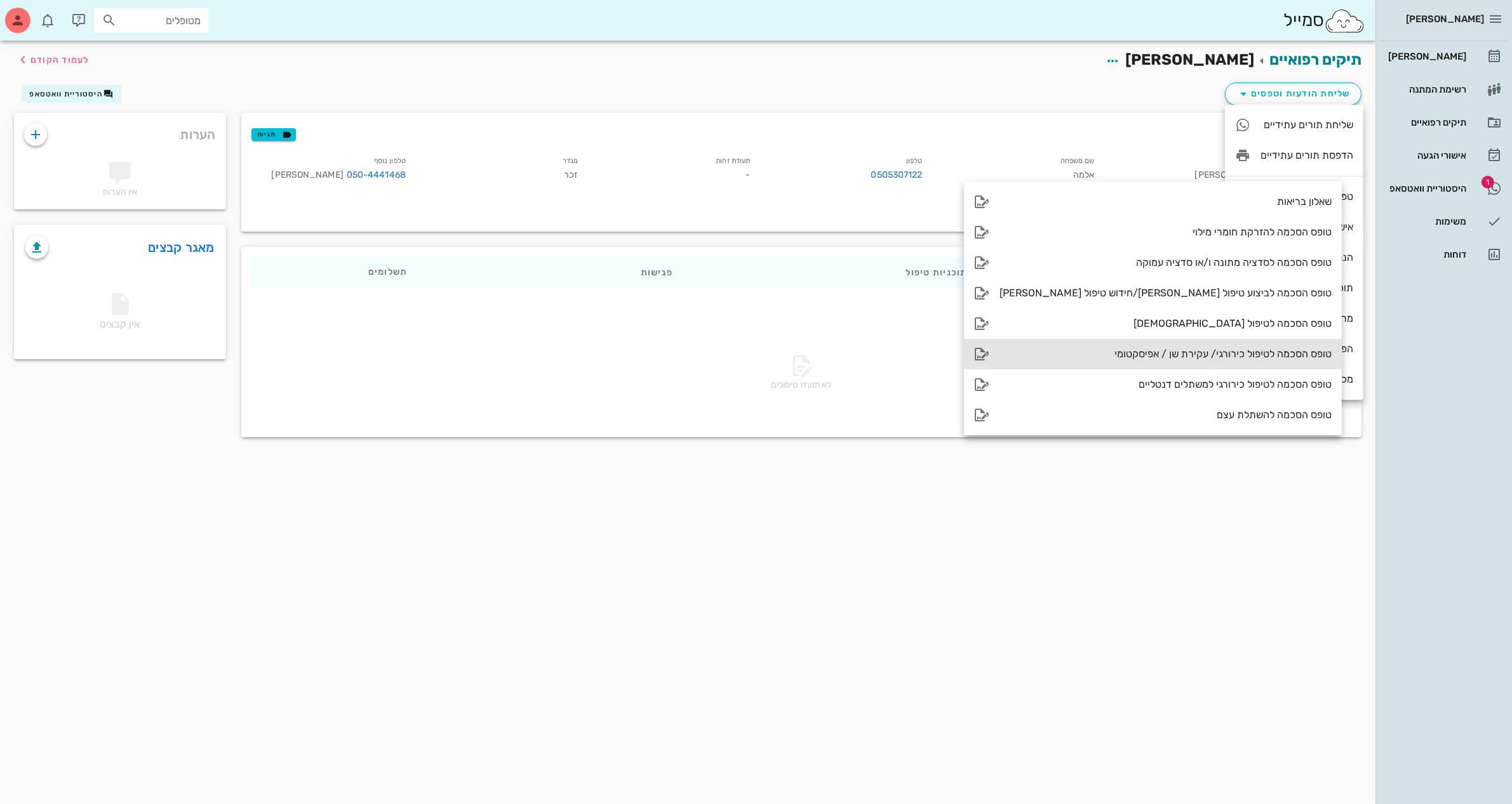
click at [1100, 355] on div "טופס הסכמה לטיפול כירורגי/ עקירת שן / אפיסקטומי" at bounding box center [1165, 354] width 332 height 12
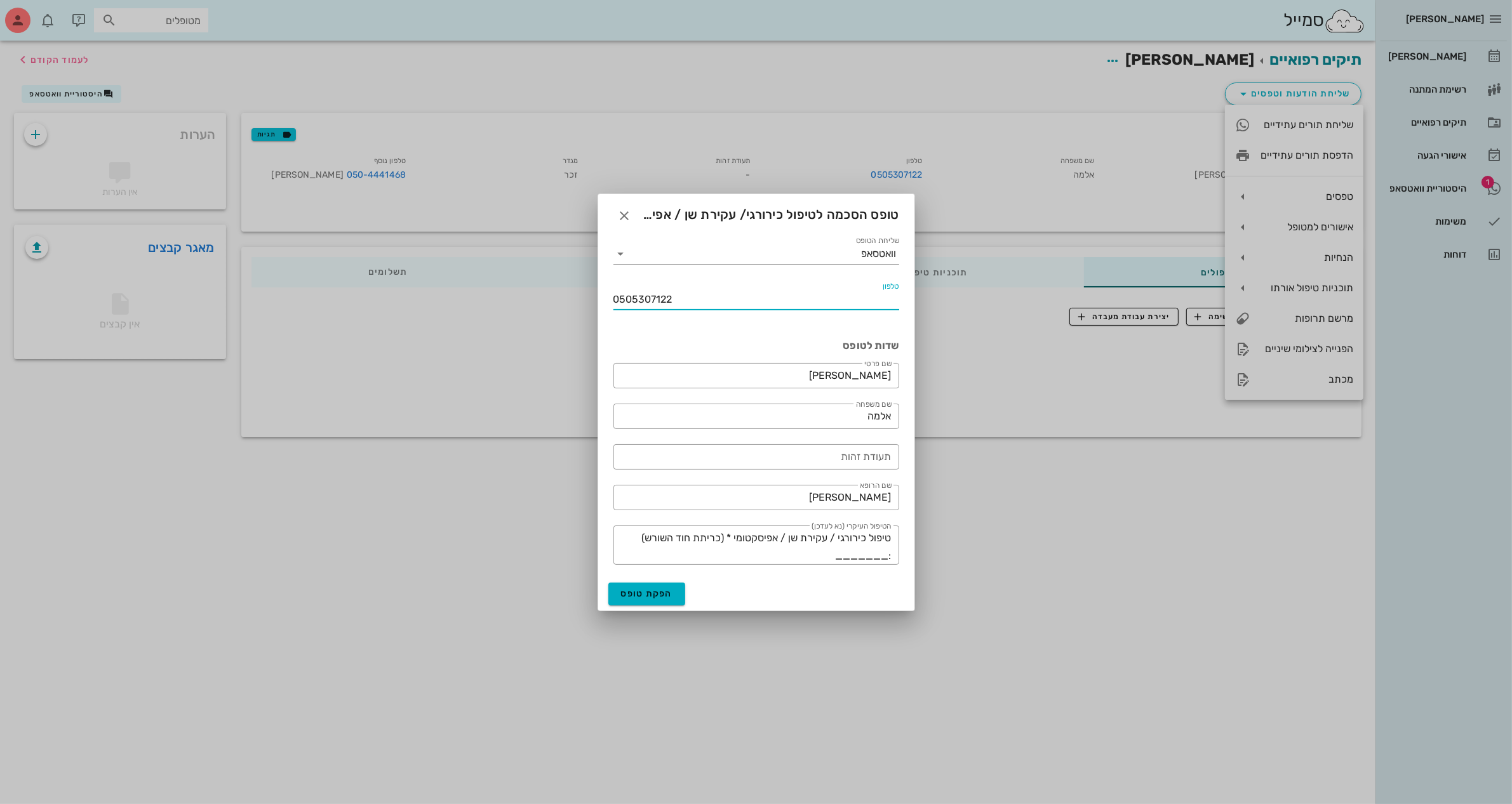
drag, startPoint x: 684, startPoint y: 298, endPoint x: 338, endPoint y: 328, distance: 347.3
click at [338, 328] on div "[PERSON_NAME] יומן מרפאה רשימת המתנה תיקים רפואיים אישורי הגעה 1 היסטוריית וואט…" at bounding box center [756, 402] width 1512 height 804
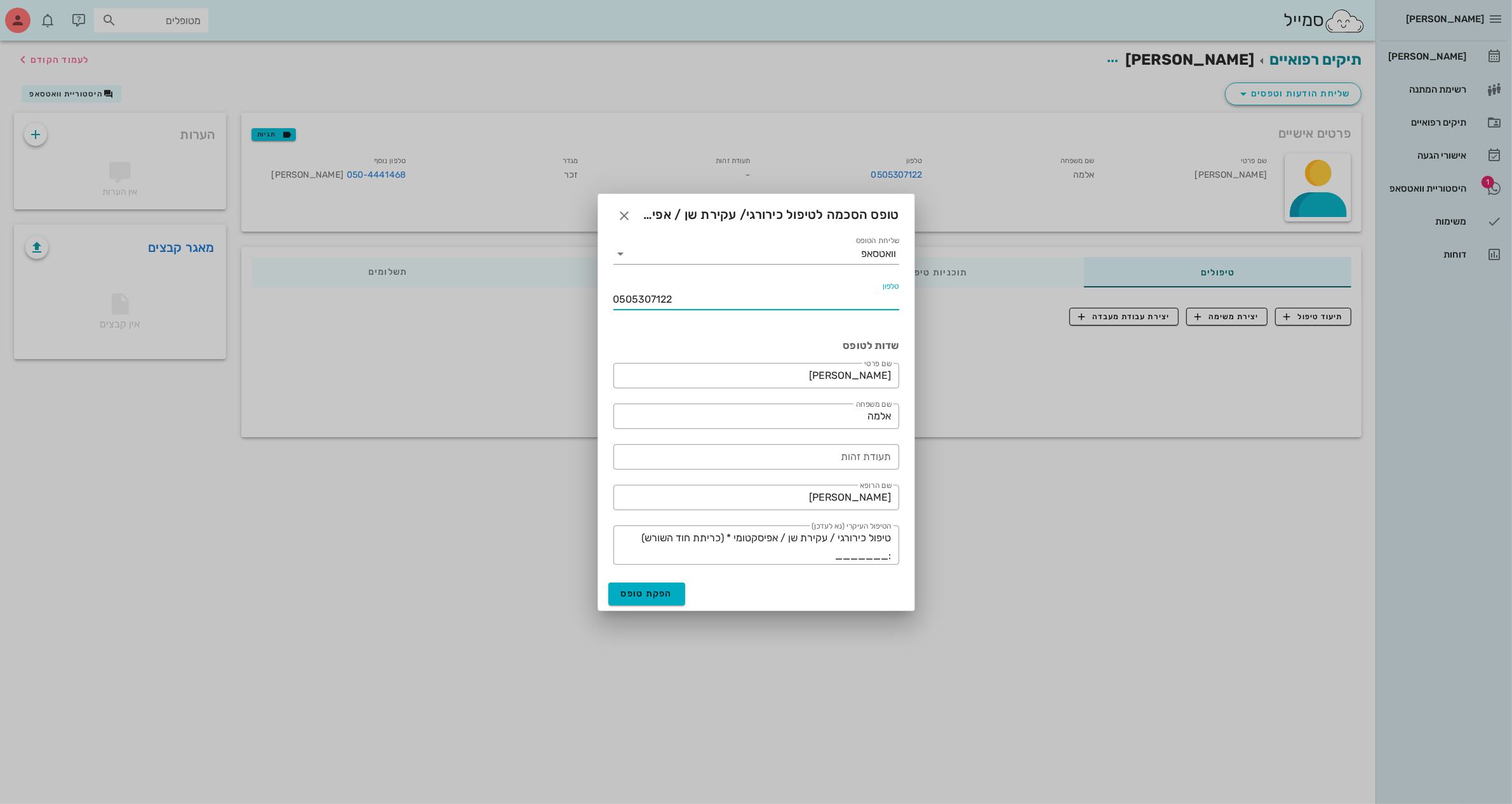
paste input "-4441468"
type input "050-4441468"
drag, startPoint x: 828, startPoint y: 499, endPoint x: 1080, endPoint y: 515, distance: 252.5
click at [1077, 515] on div "[PERSON_NAME] יומן מרפאה רשימת המתנה תיקים רפואיים אישורי הגעה 1 היסטוריית וואט…" at bounding box center [756, 402] width 1512 height 804
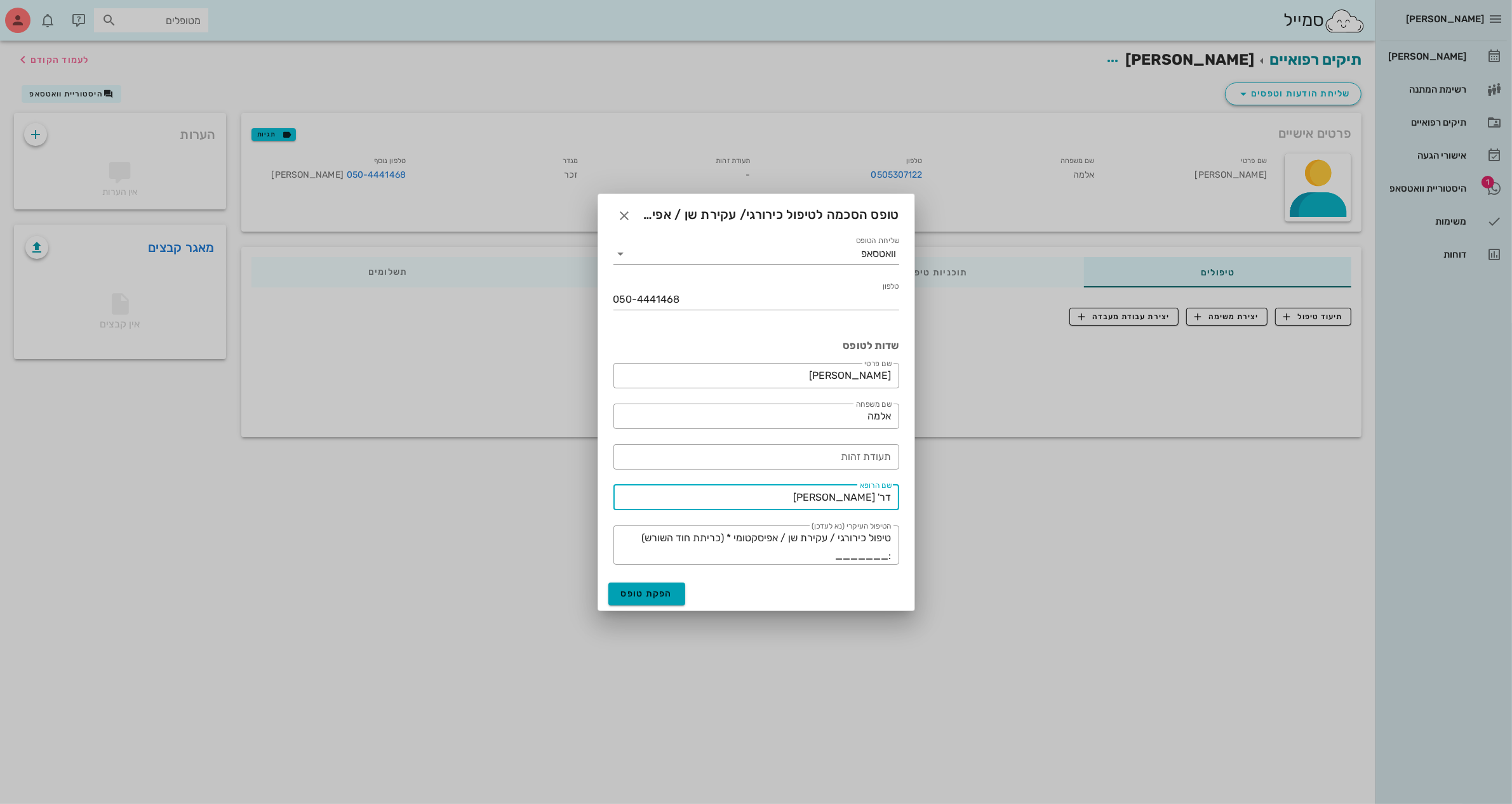
type input "דר' [PERSON_NAME]"
click at [641, 593] on span "הפקת טופס" at bounding box center [647, 594] width 52 height 11
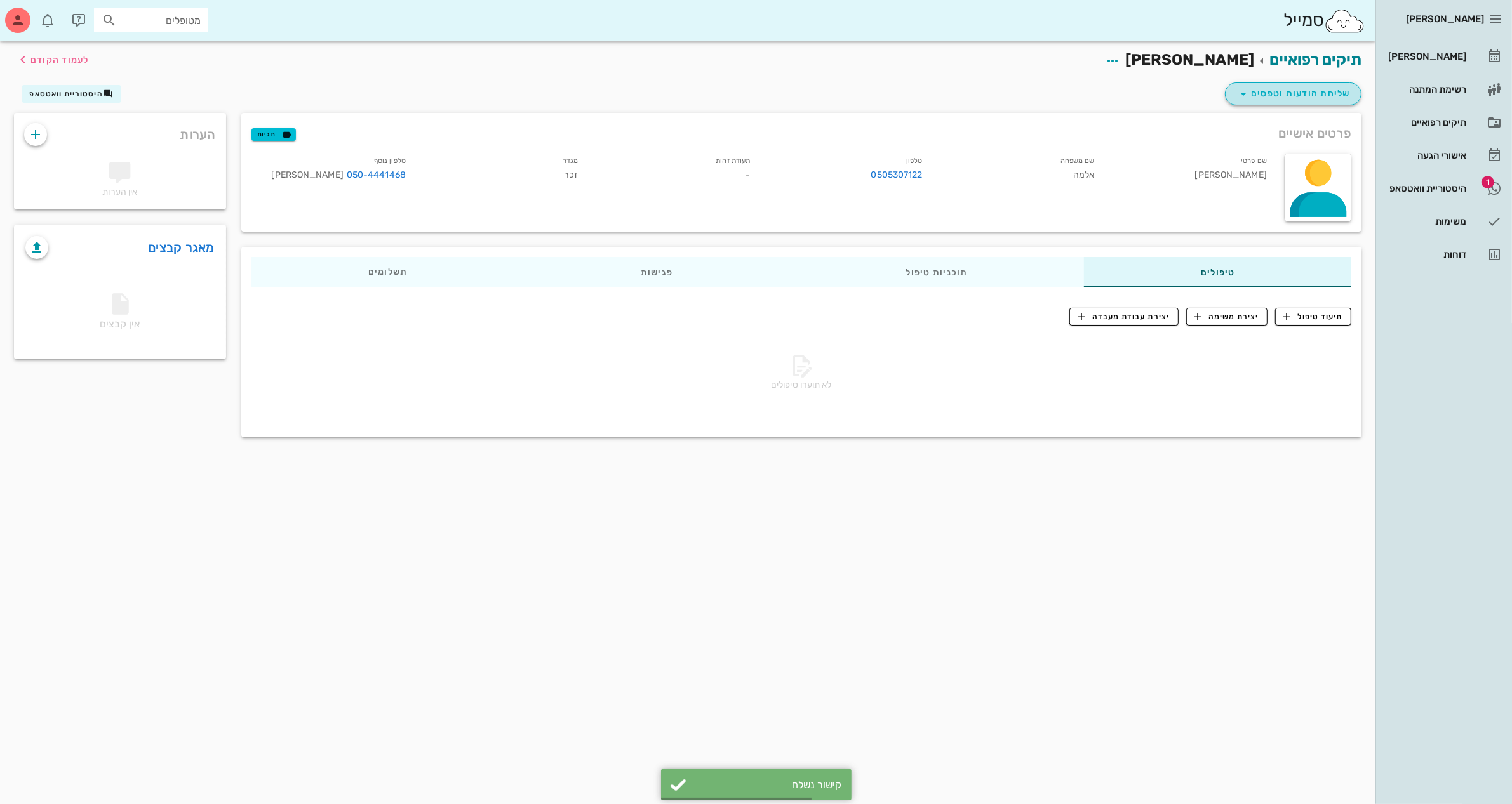
click at [1281, 93] on span "שליחת הודעות וטפסים" at bounding box center [1293, 94] width 115 height 15
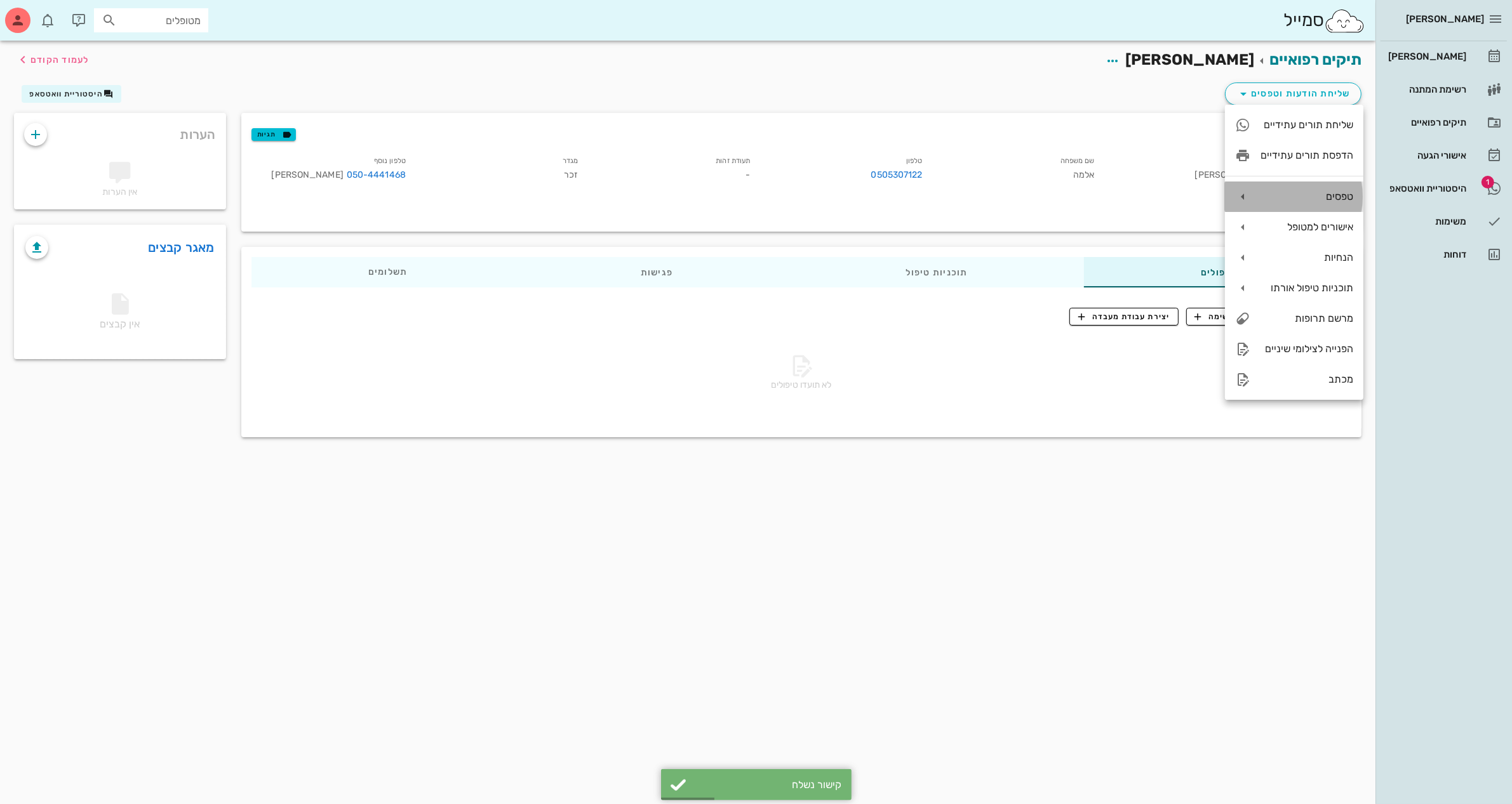
click at [1296, 197] on div "טפסים" at bounding box center [1306, 196] width 92 height 12
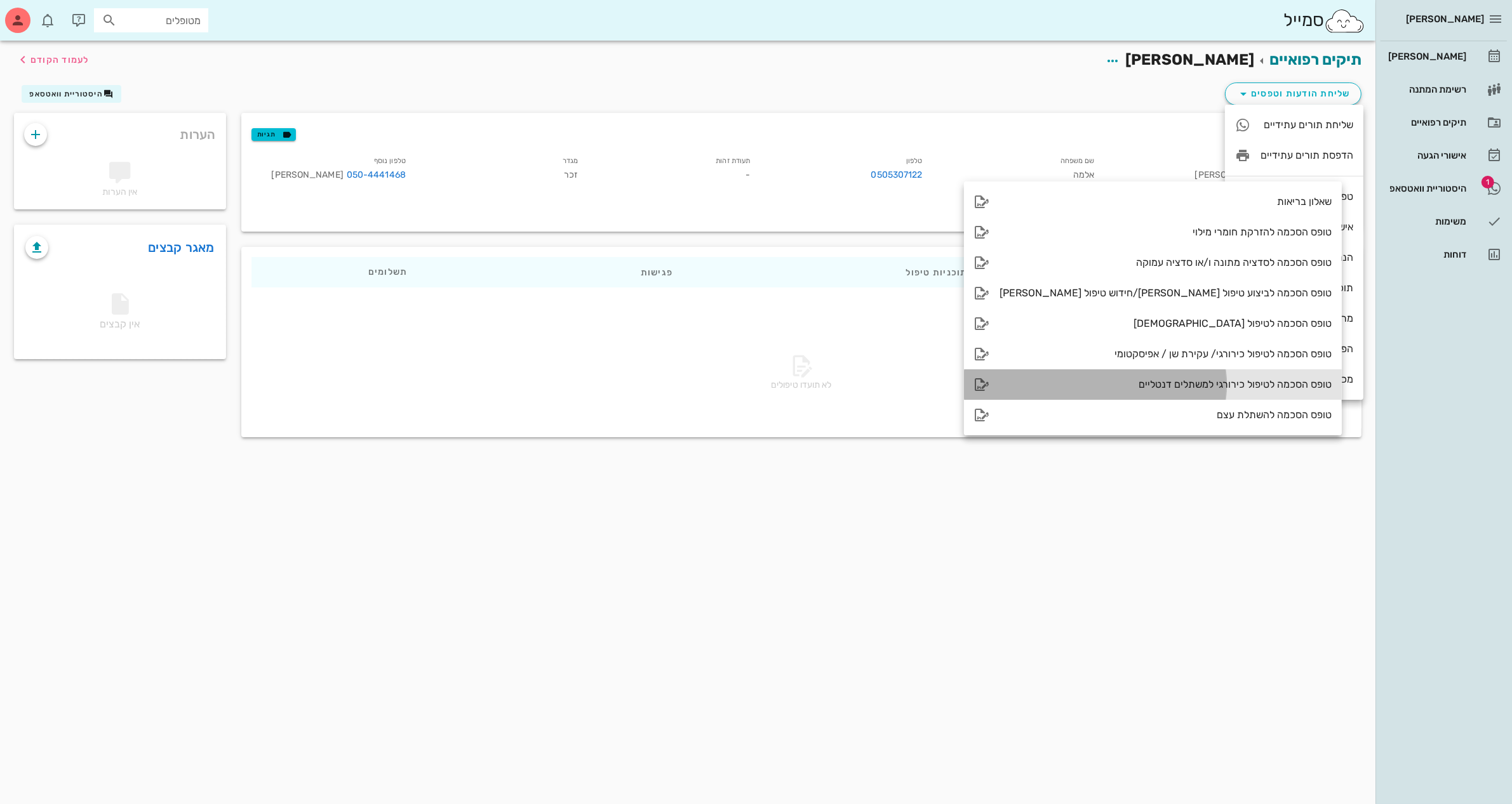
click at [1136, 378] on div "טופס הסכמה לטיפול כירורגי למשתלים דנטליים" at bounding box center [1165, 385] width 332 height 12
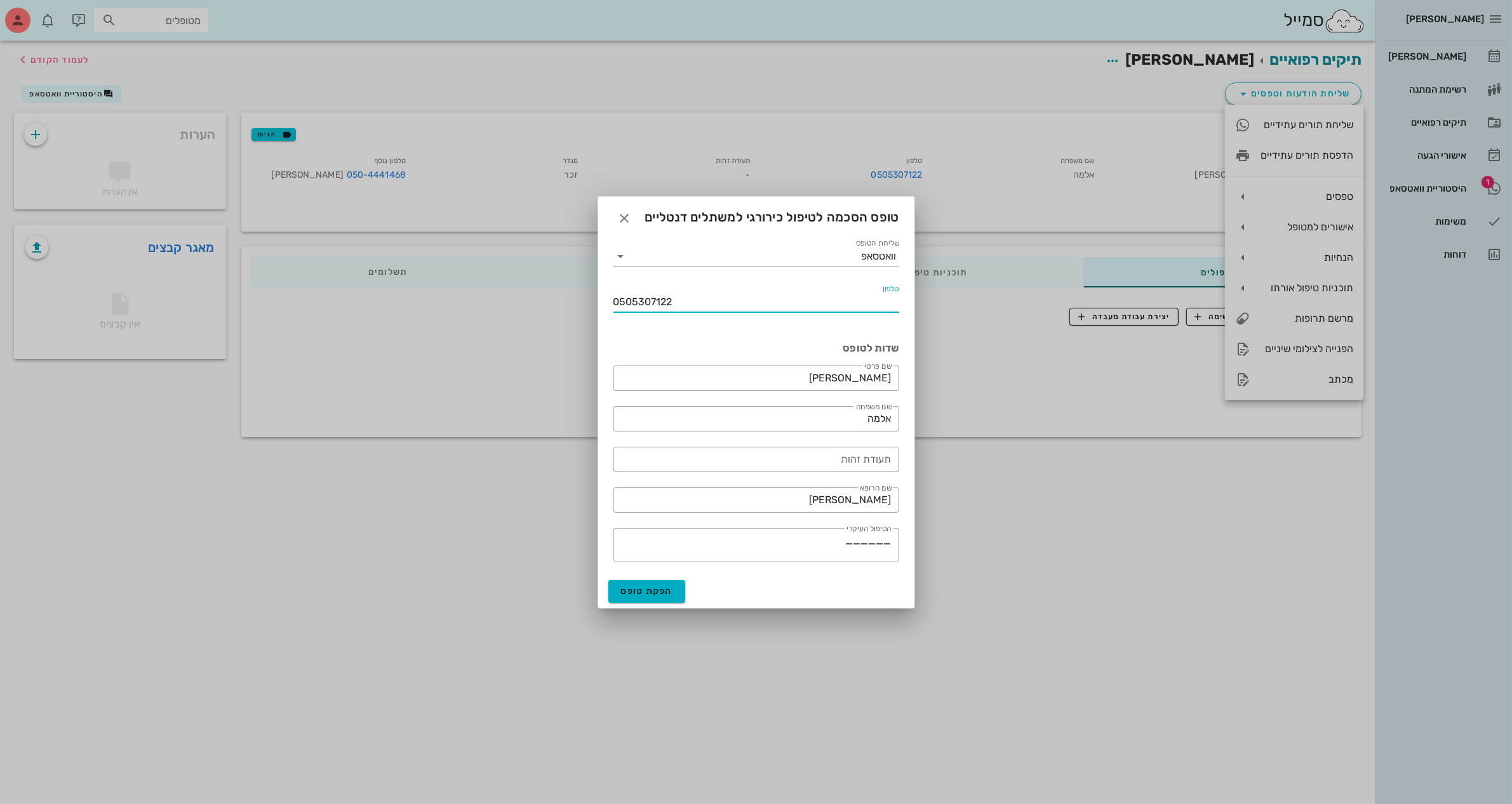
drag, startPoint x: 700, startPoint y: 310, endPoint x: 409, endPoint y: 322, distance: 291.2
click at [411, 322] on div "[PERSON_NAME] יומן מרפאה רשימת המתנה תיקים רפואיים אישורי הגעה 1 היסטוריית וואט…" at bounding box center [756, 402] width 1512 height 804
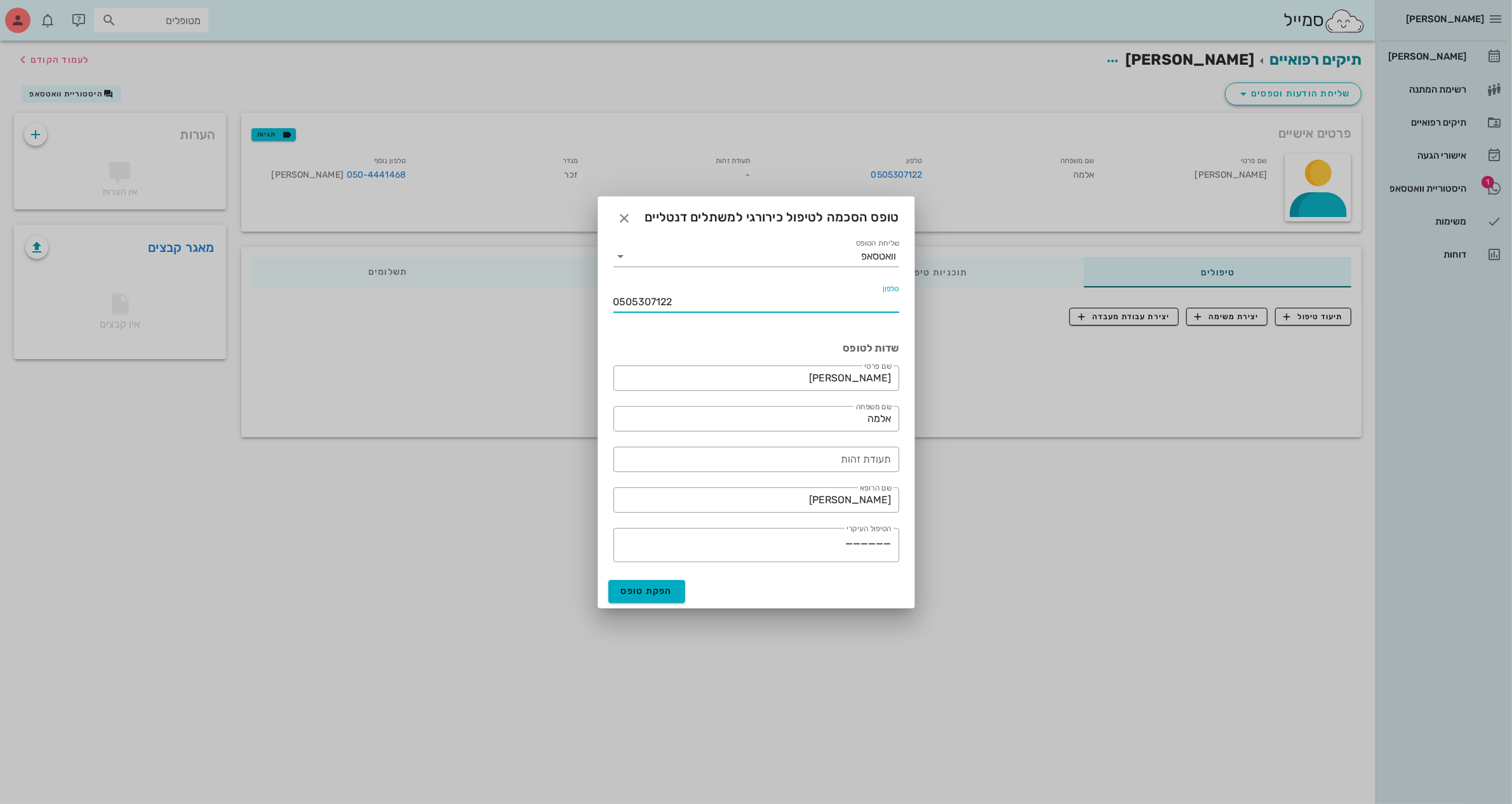
paste input "-4441468"
type input "050-4441468"
click at [834, 497] on input "[PERSON_NAME]" at bounding box center [756, 500] width 270 height 21
drag, startPoint x: 834, startPoint y: 497, endPoint x: 950, endPoint y: 489, distance: 116.3
click at [949, 489] on div "[PERSON_NAME] יומן מרפאה רשימת המתנה תיקים רפואיים אישורי הגעה 1 היסטוריית וואט…" at bounding box center [756, 402] width 1512 height 804
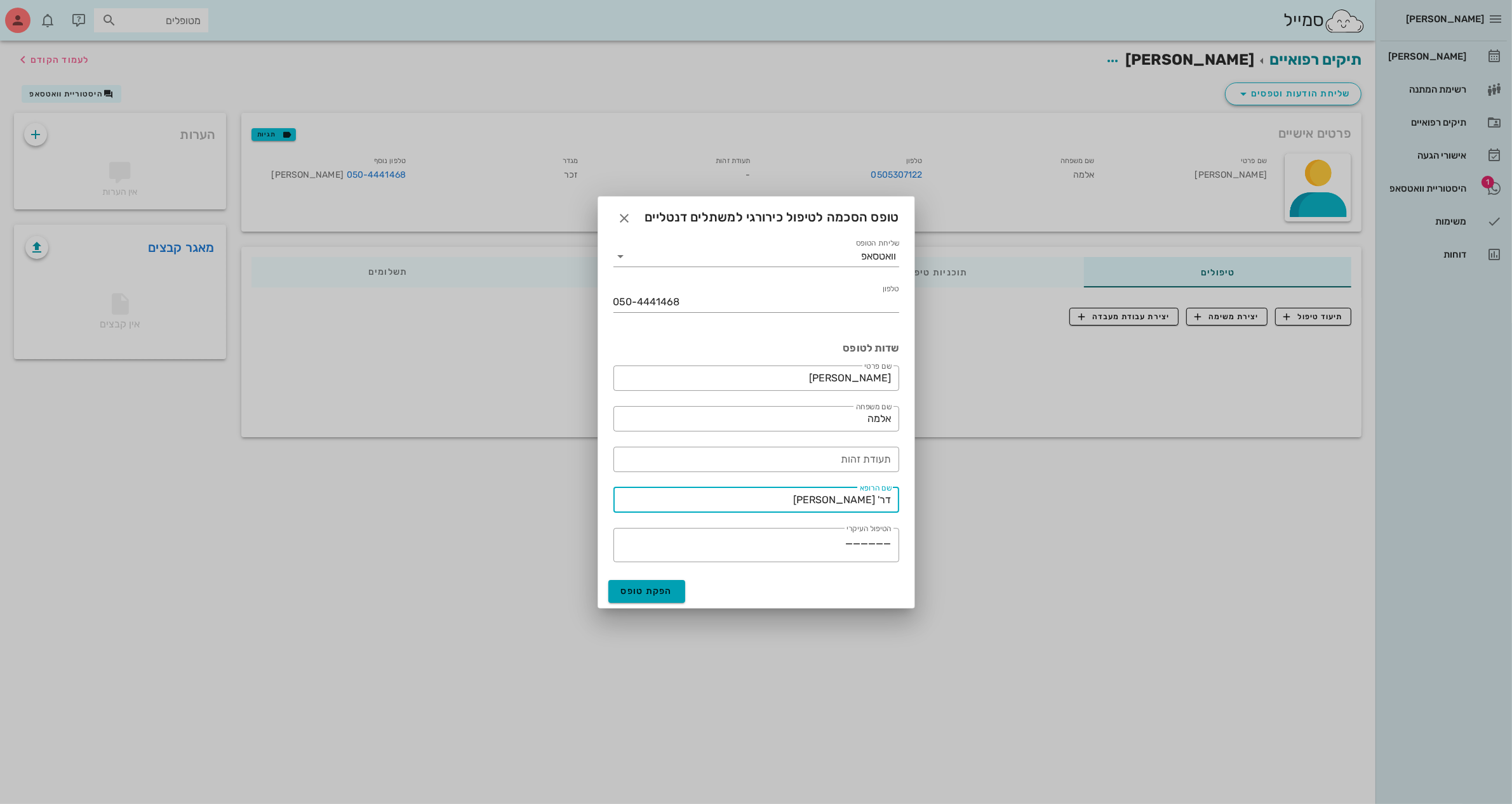
type input "דר' [PERSON_NAME]"
click at [642, 591] on span "הפקת טופס" at bounding box center [647, 591] width 52 height 11
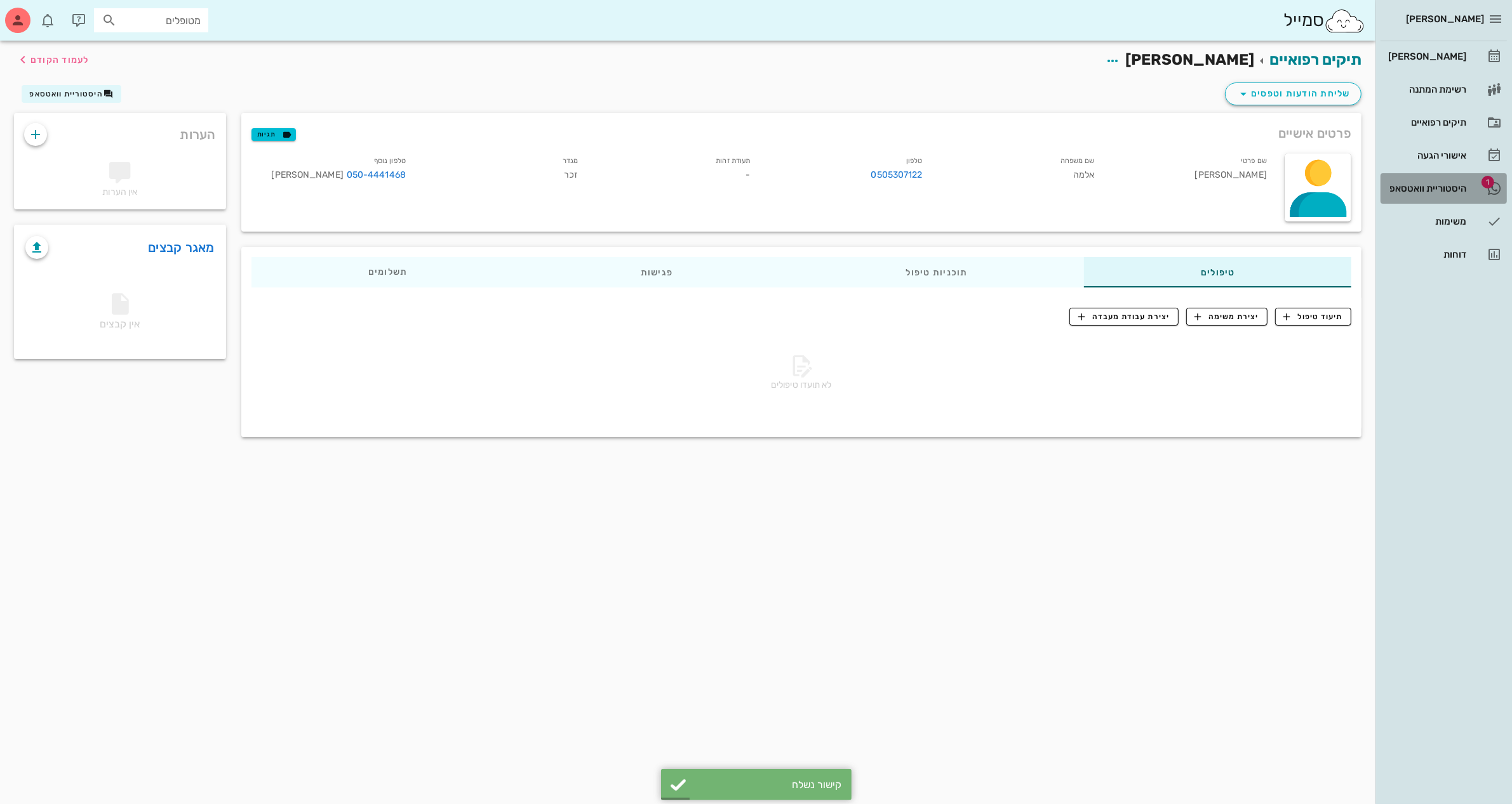
click at [1441, 185] on div "היסטוריית וואטסאפ" at bounding box center [1426, 188] width 81 height 10
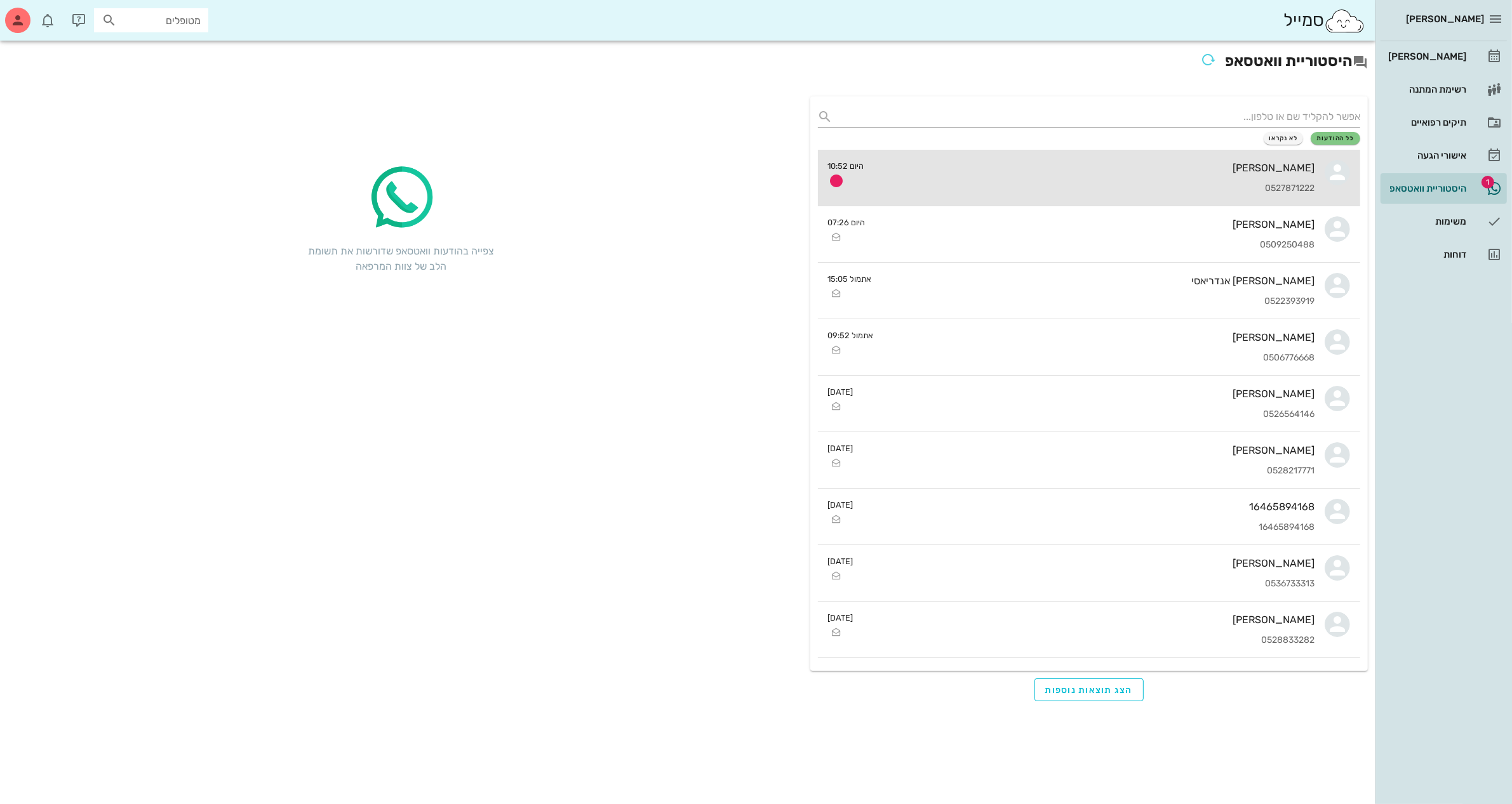
click at [1022, 175] on div "[PERSON_NAME] 0527871222" at bounding box center [1094, 178] width 441 height 56
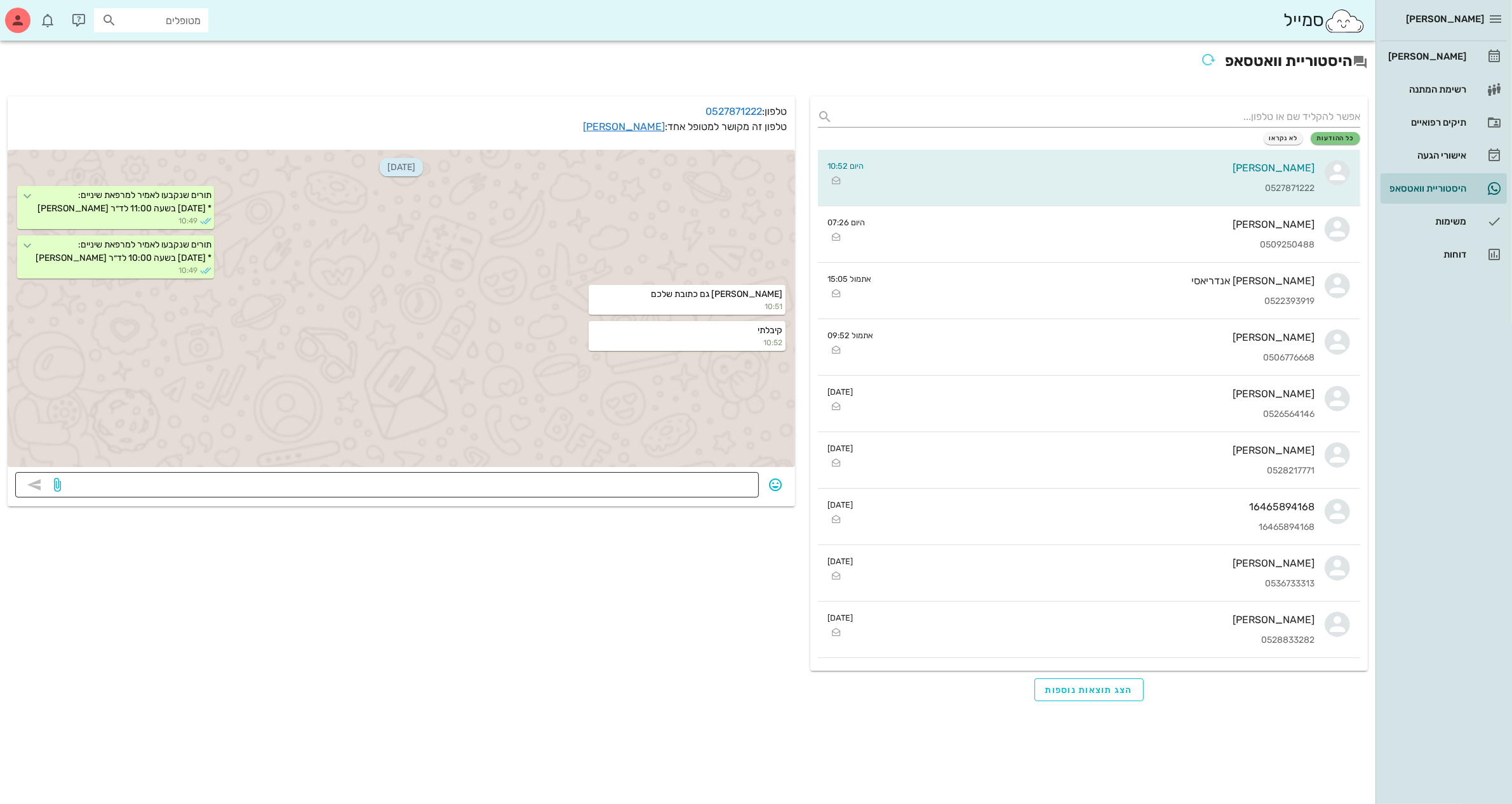
click at [656, 480] on textarea at bounding box center [407, 487] width 688 height 21
click at [732, 483] on textarea at bounding box center [407, 487] width 688 height 21
